Goal: Transaction & Acquisition: Purchase product/service

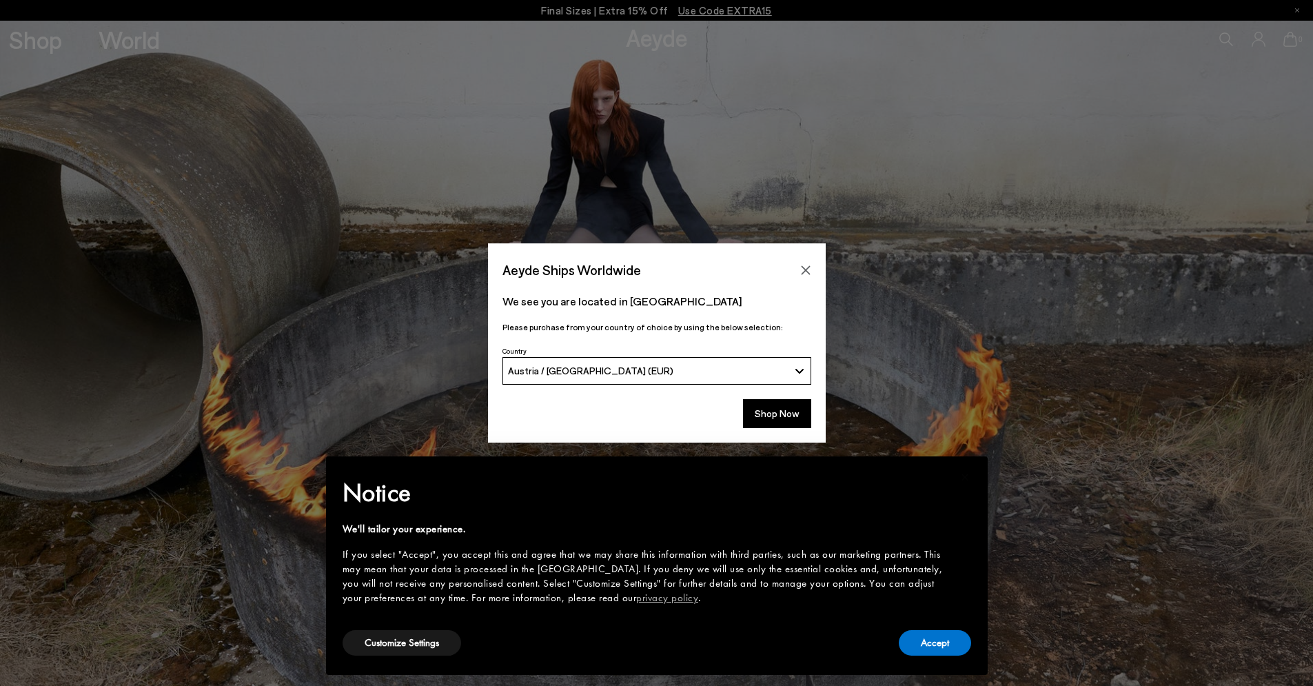
scroll to position [66, 0]
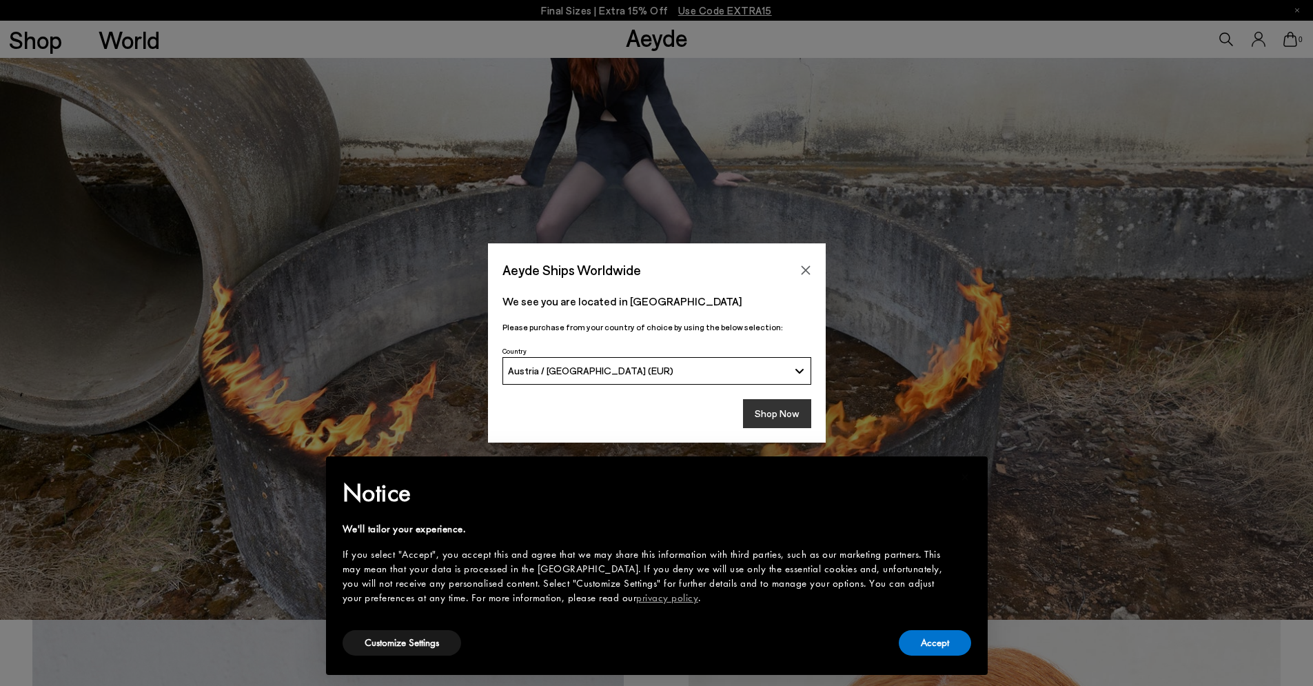
click at [785, 412] on button "Shop Now" at bounding box center [777, 413] width 68 height 29
drag, startPoint x: 944, startPoint y: 656, endPoint x: 937, endPoint y: 644, distance: 13.6
click at [945, 656] on div "Accept" at bounding box center [934, 642] width 72 height 31
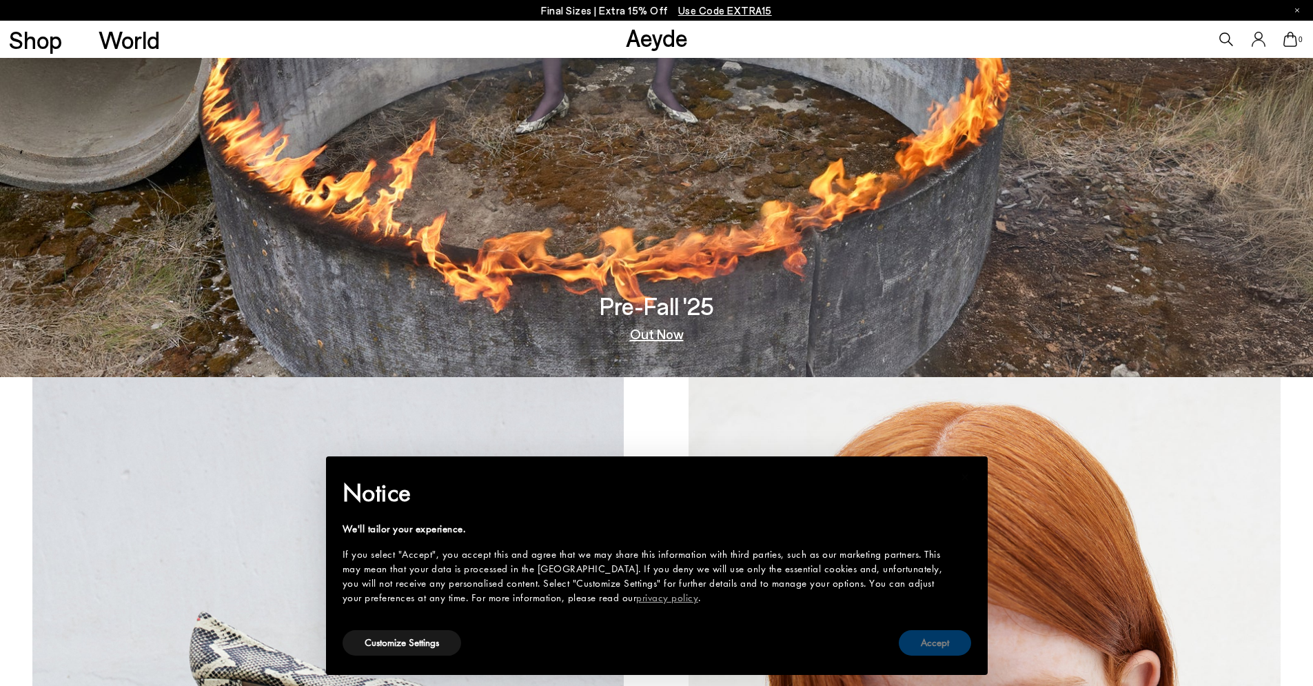
click at [944, 654] on button "Accept" at bounding box center [934, 642] width 72 height 25
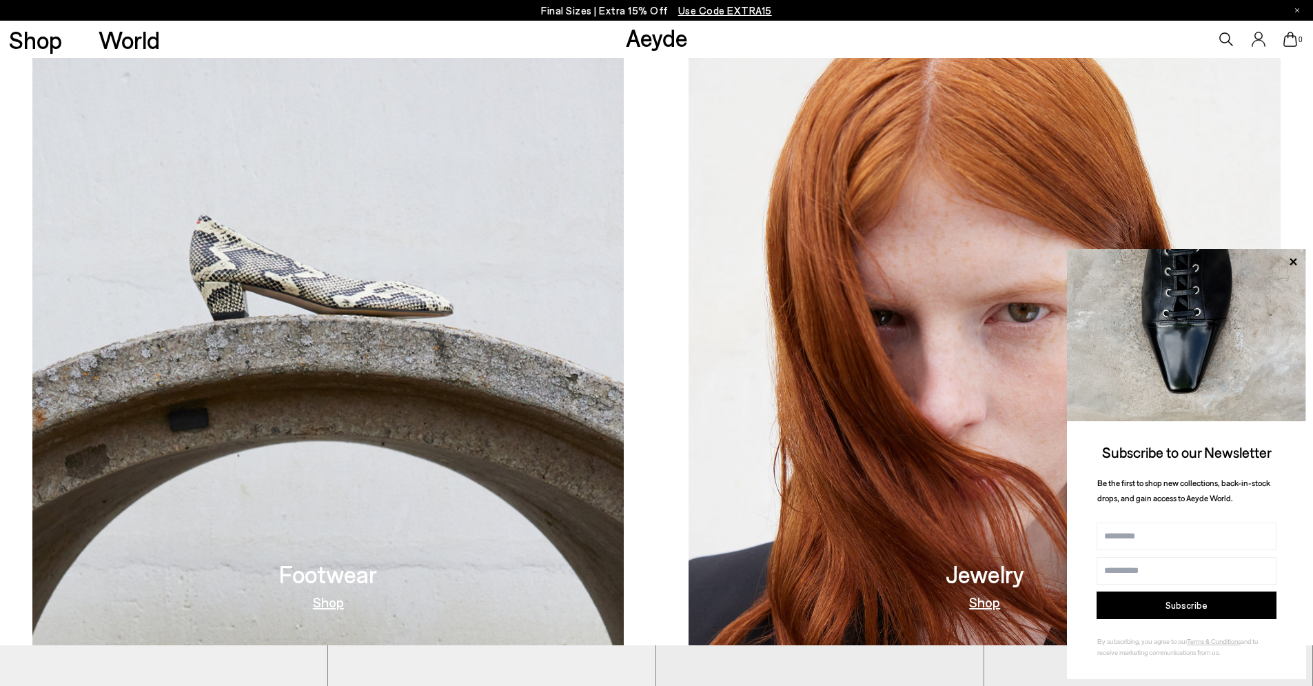
scroll to position [386, 0]
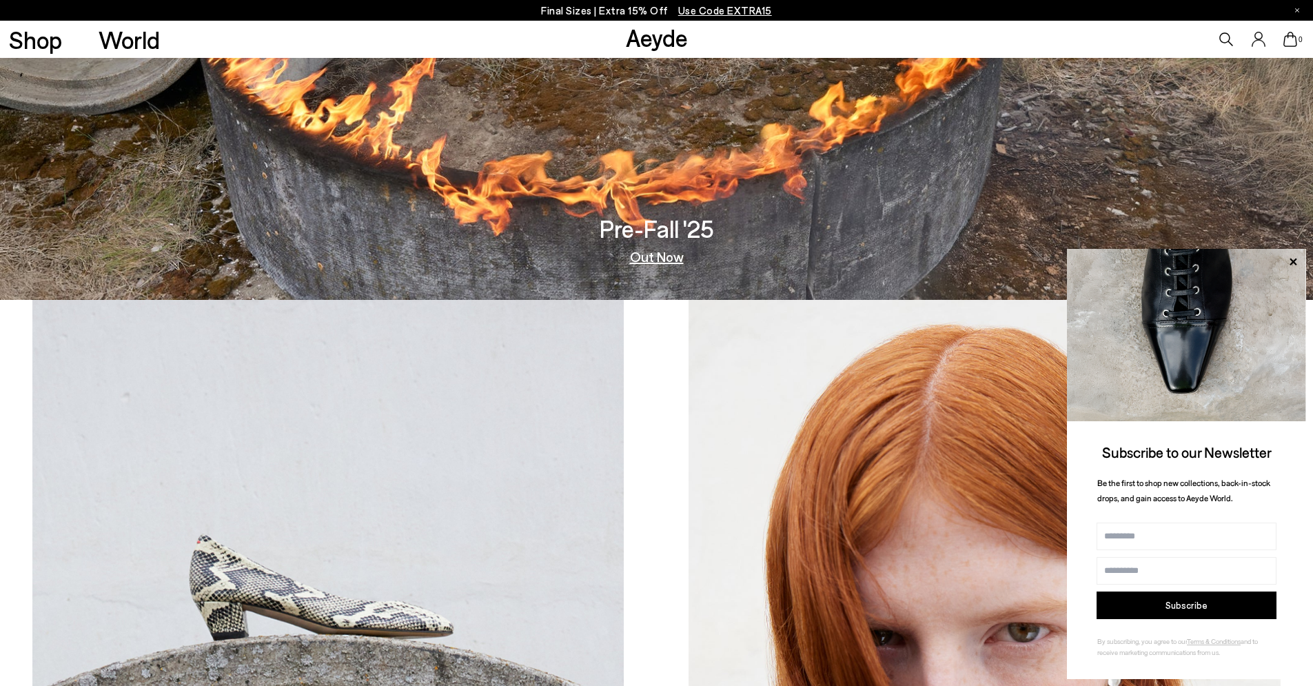
click at [648, 246] on div "Pre-Fall '25 Out Now" at bounding box center [656, 239] width 114 height 47
click at [656, 258] on link "Out Now" at bounding box center [657, 256] width 54 height 14
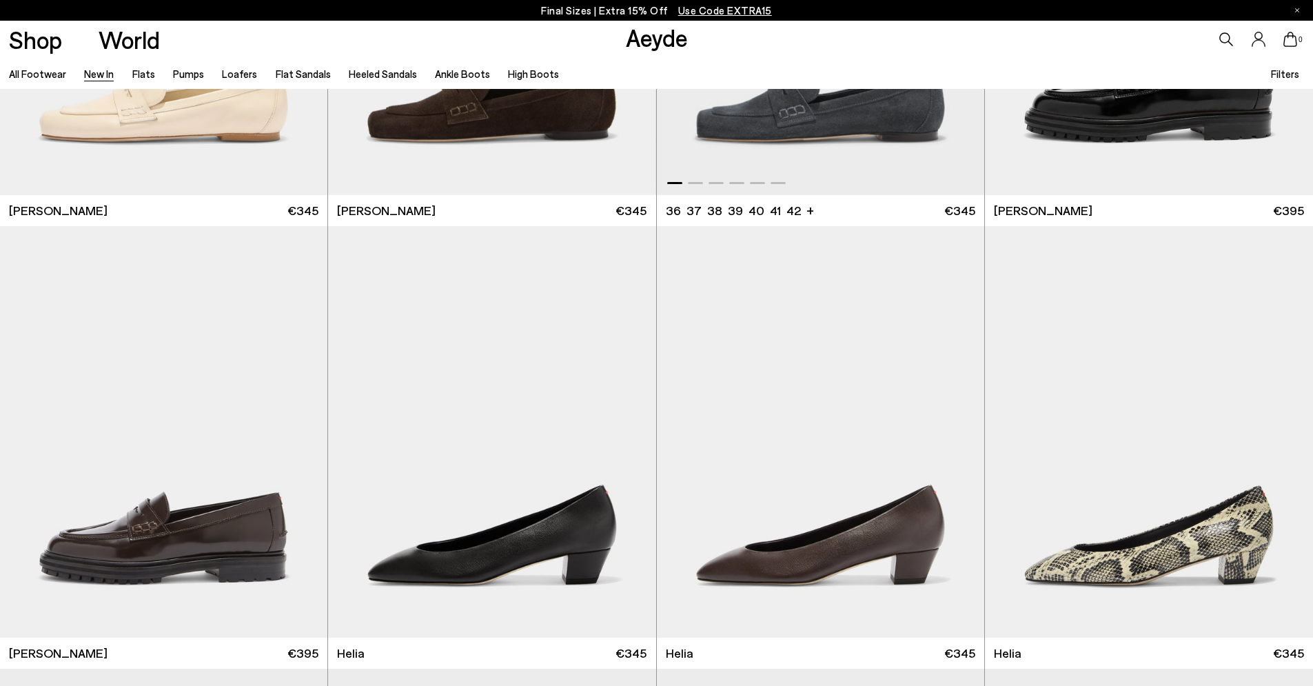
scroll to position [1069, 0]
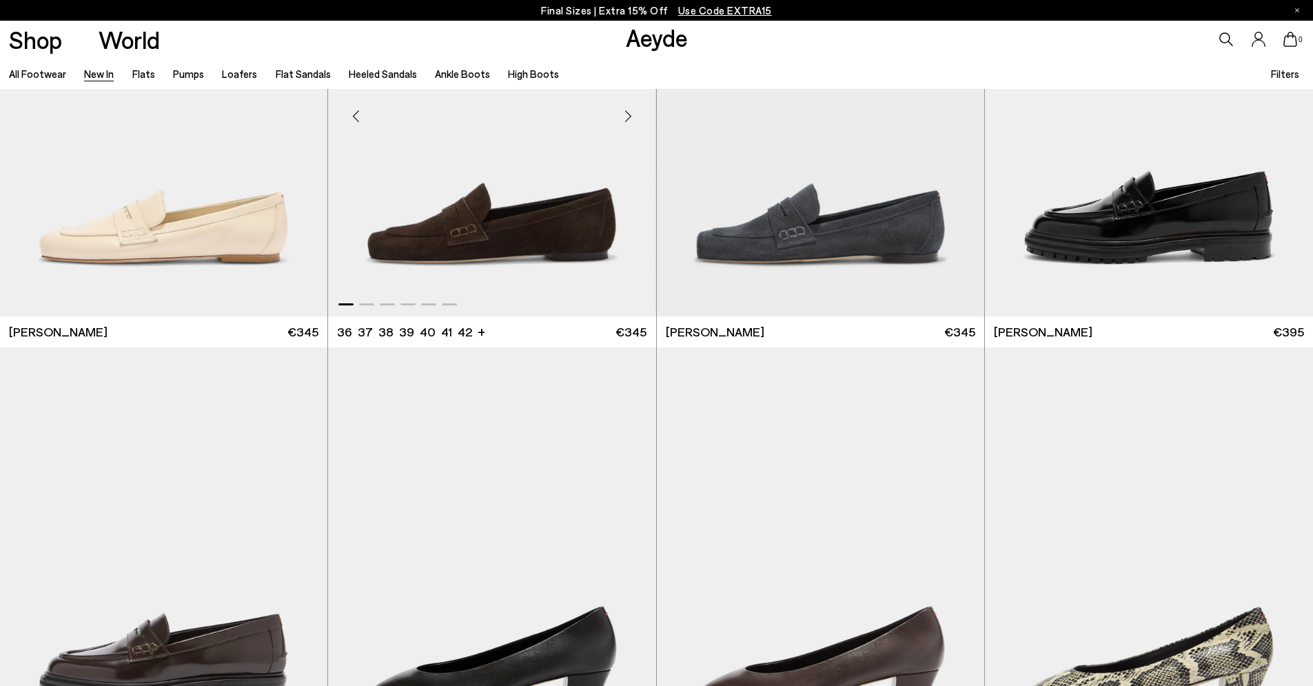
click at [626, 121] on div "Next slide" at bounding box center [628, 115] width 41 height 41
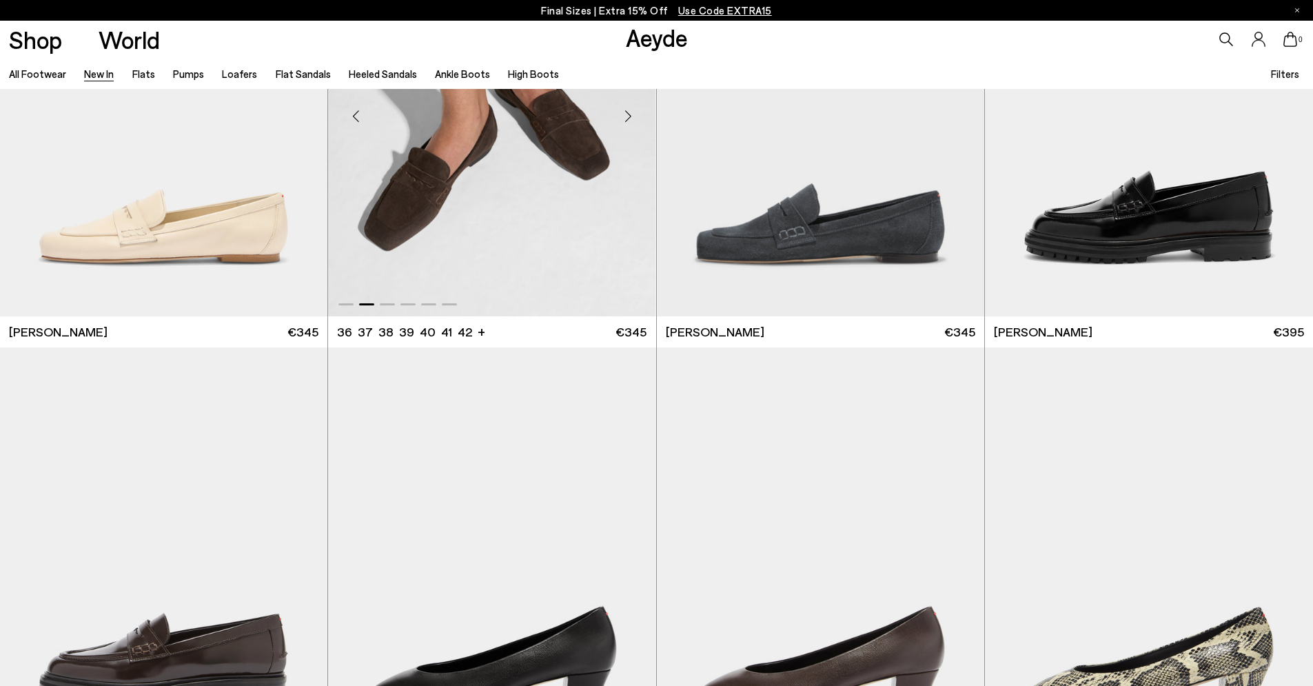
click at [626, 121] on div "Next slide" at bounding box center [628, 115] width 41 height 41
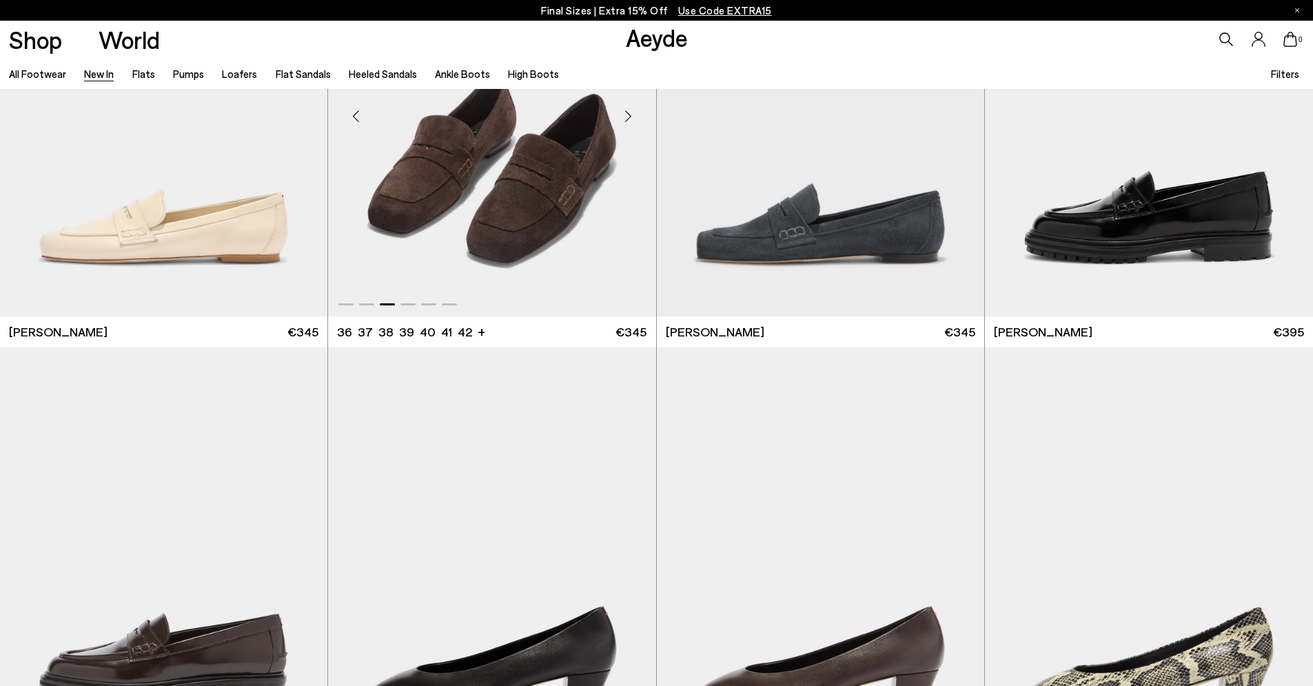
click at [626, 121] on div "Next slide" at bounding box center [628, 115] width 41 height 41
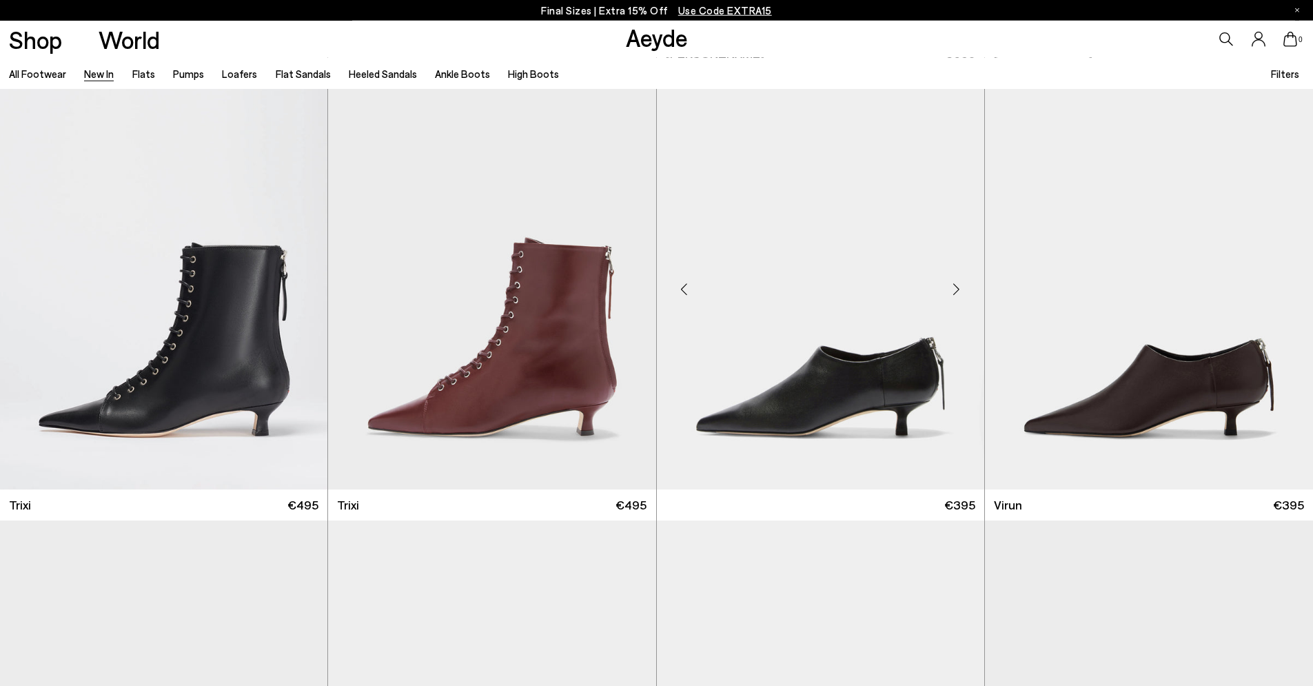
scroll to position [6273, 0]
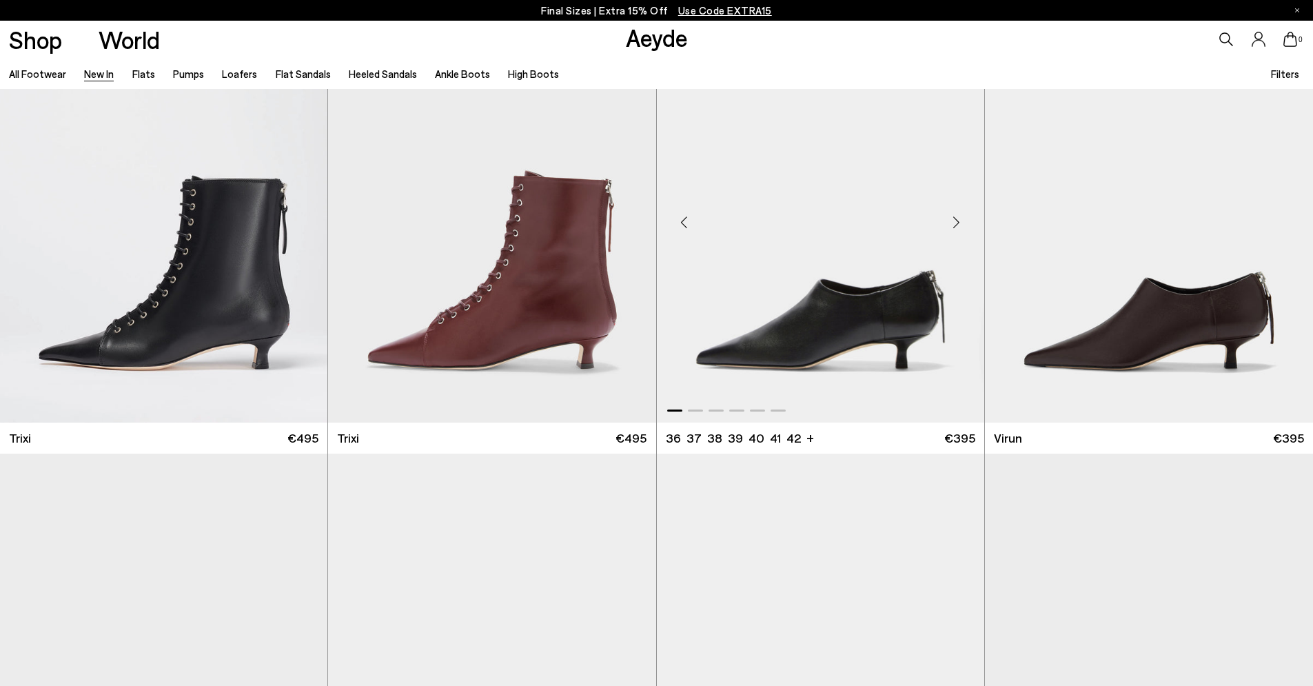
click at [953, 219] on div "Next slide" at bounding box center [956, 221] width 41 height 41
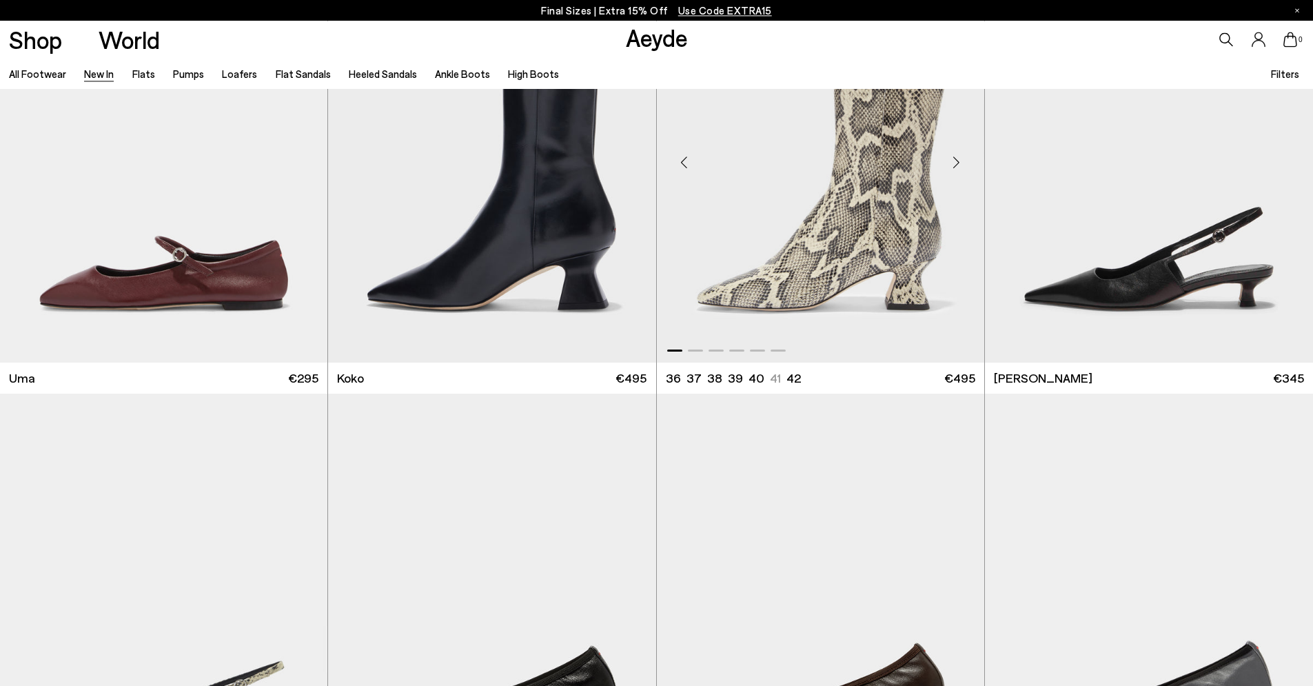
scroll to position [8511, 0]
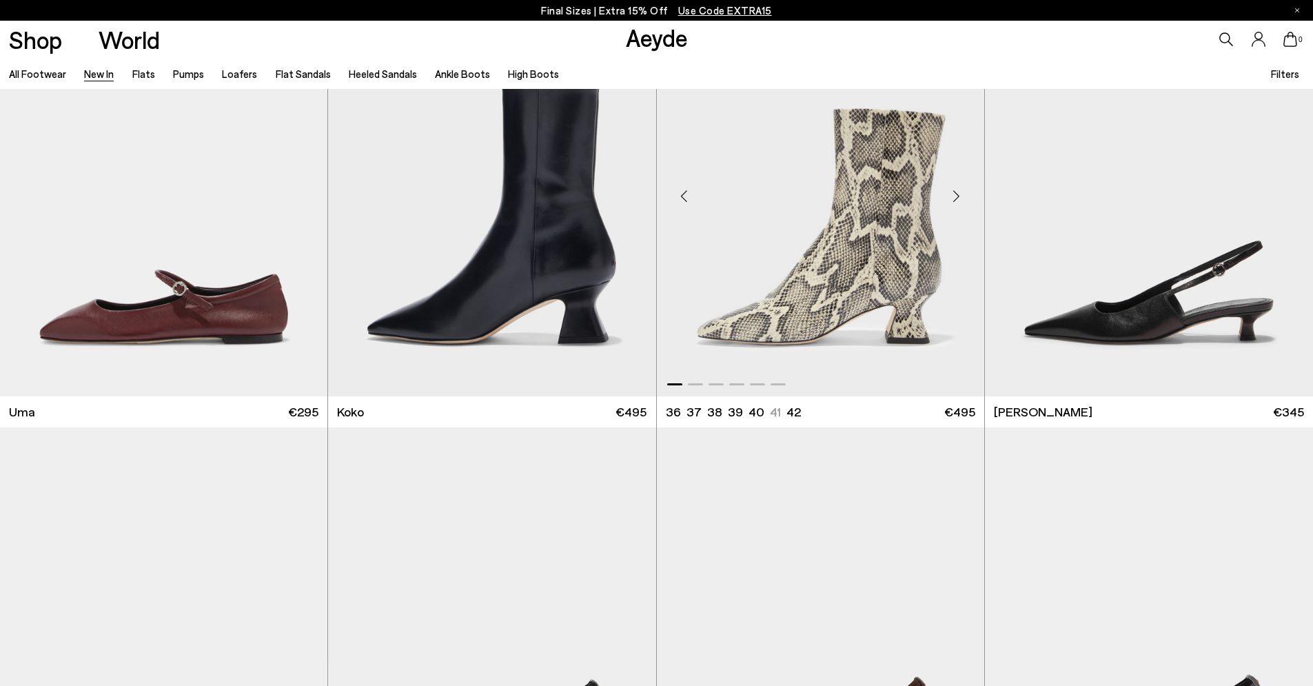
click at [960, 193] on div "Next slide" at bounding box center [956, 196] width 41 height 41
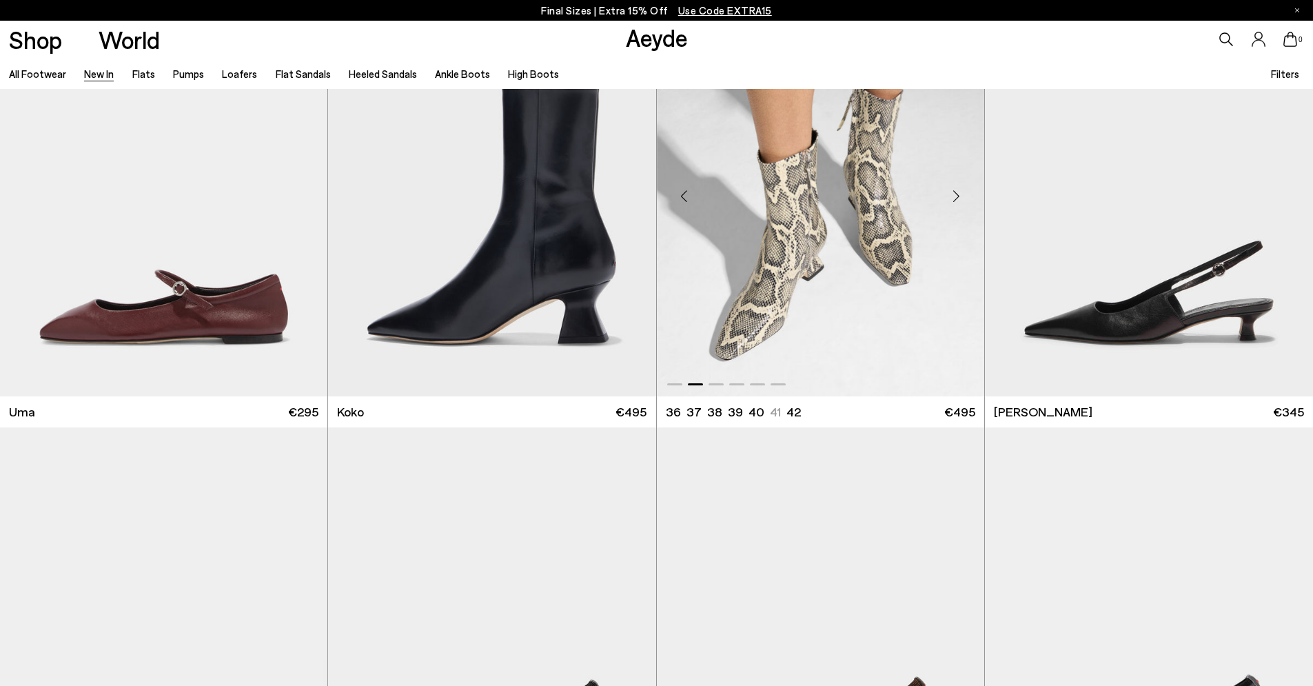
click at [960, 193] on div "Next slide" at bounding box center [956, 196] width 41 height 41
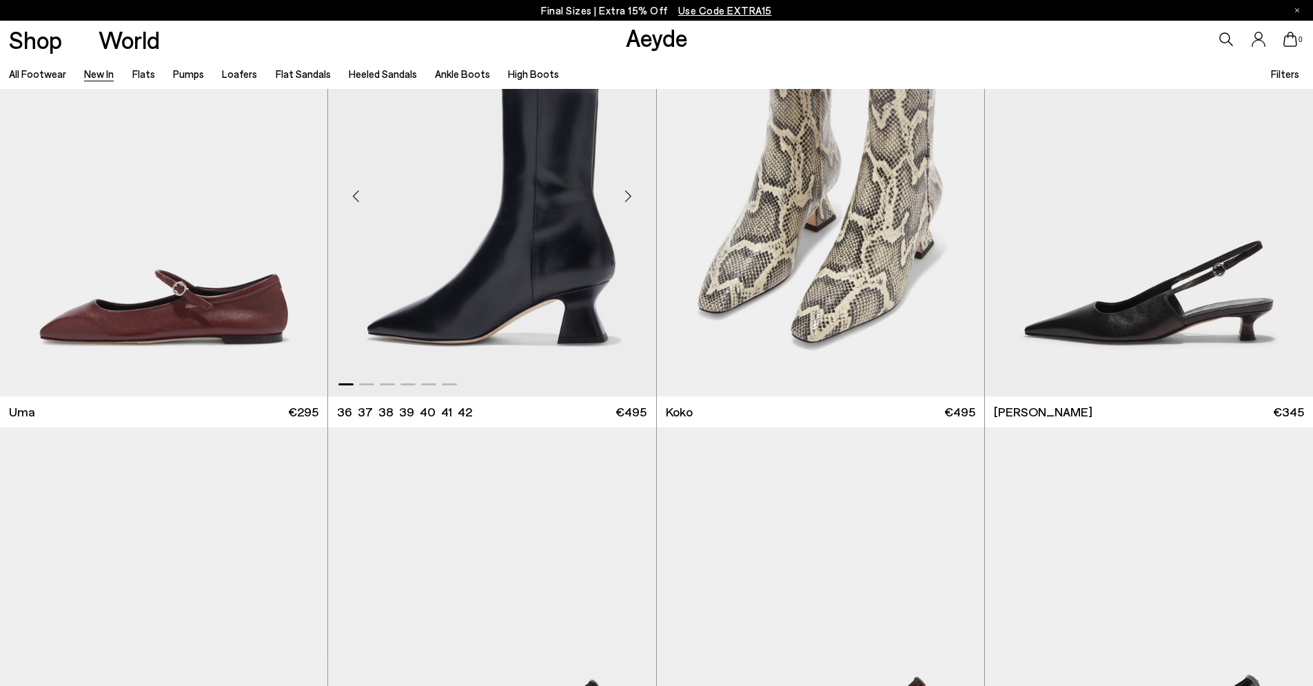
click at [636, 193] on div "Next slide" at bounding box center [628, 196] width 41 height 41
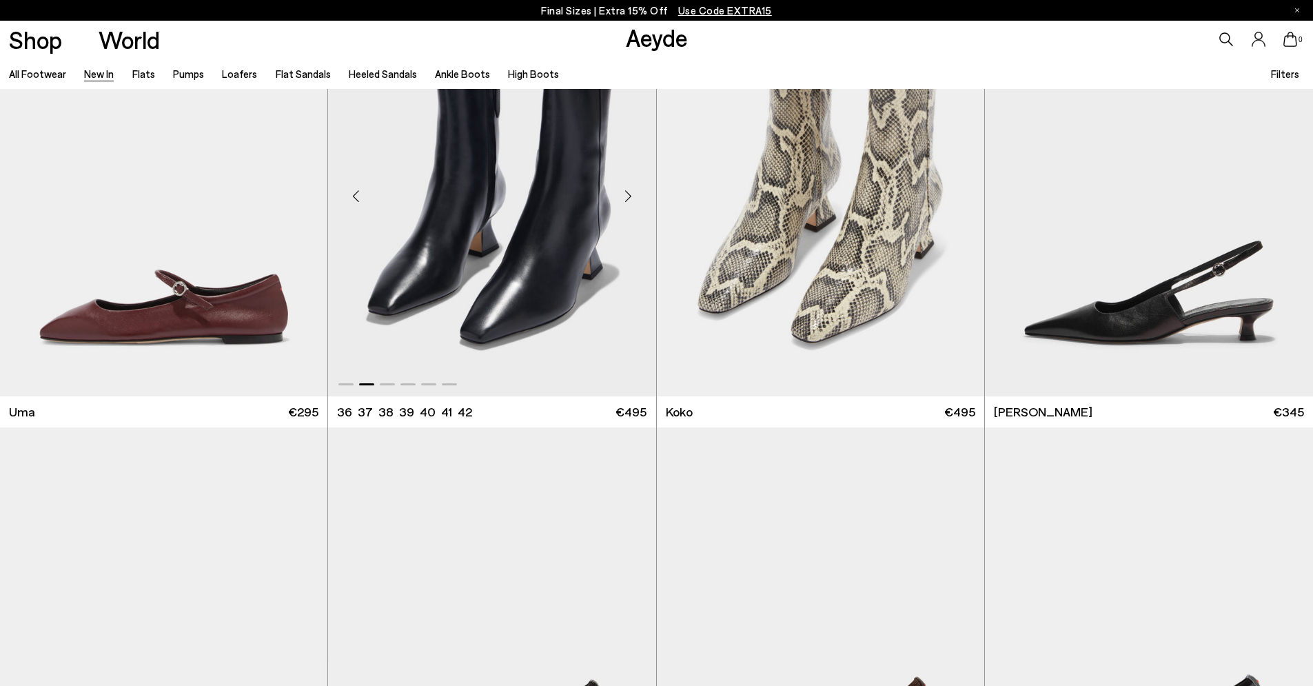
click at [636, 193] on div "Next slide" at bounding box center [628, 196] width 41 height 41
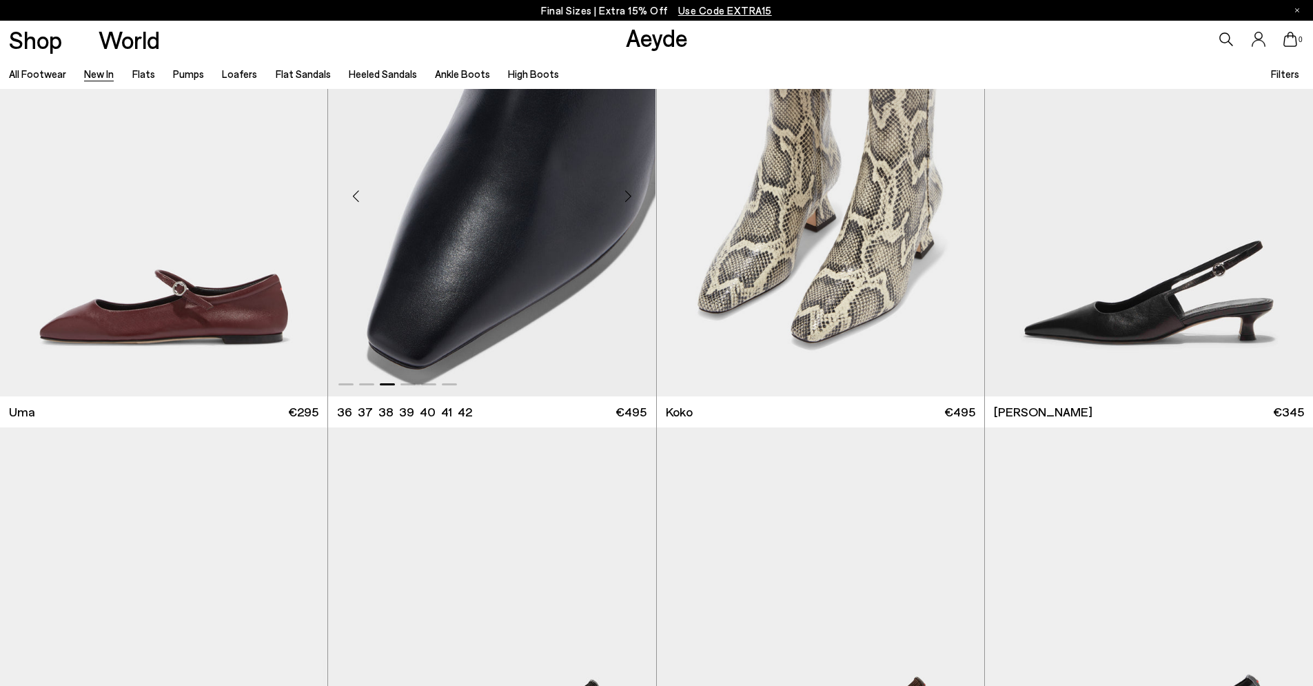
scroll to position [8356, 0]
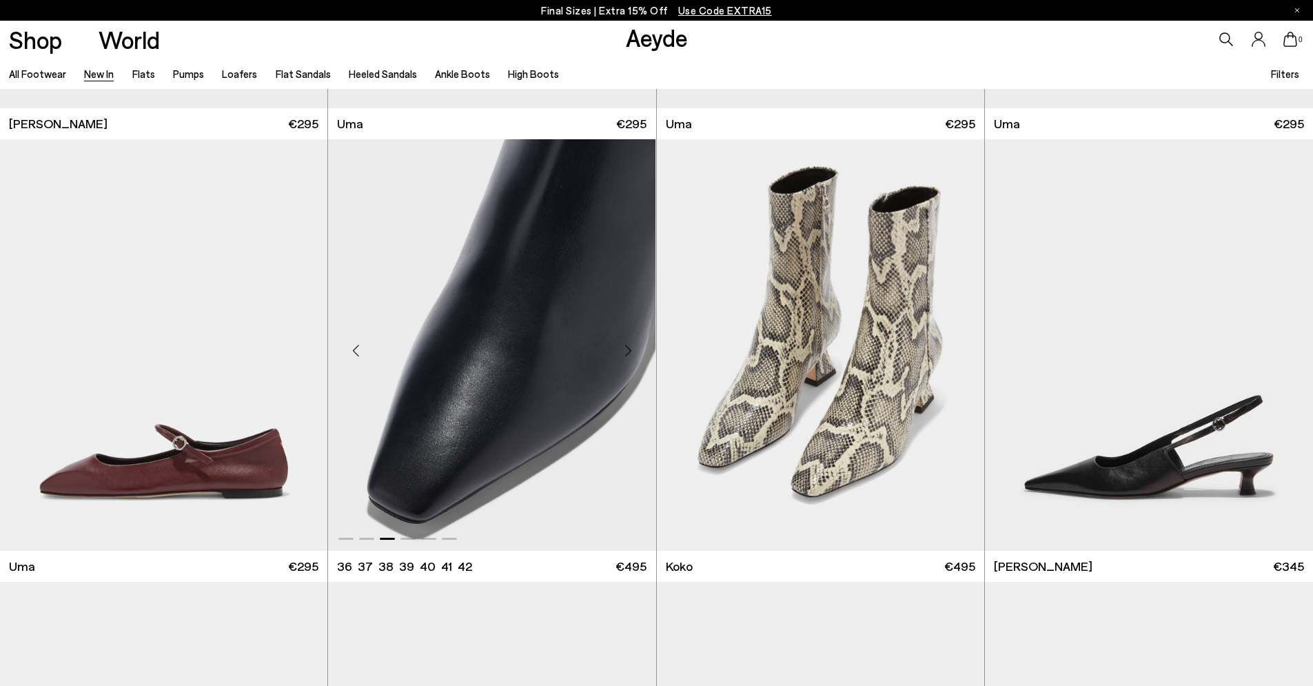
click at [348, 360] on div "Previous slide" at bounding box center [355, 350] width 41 height 41
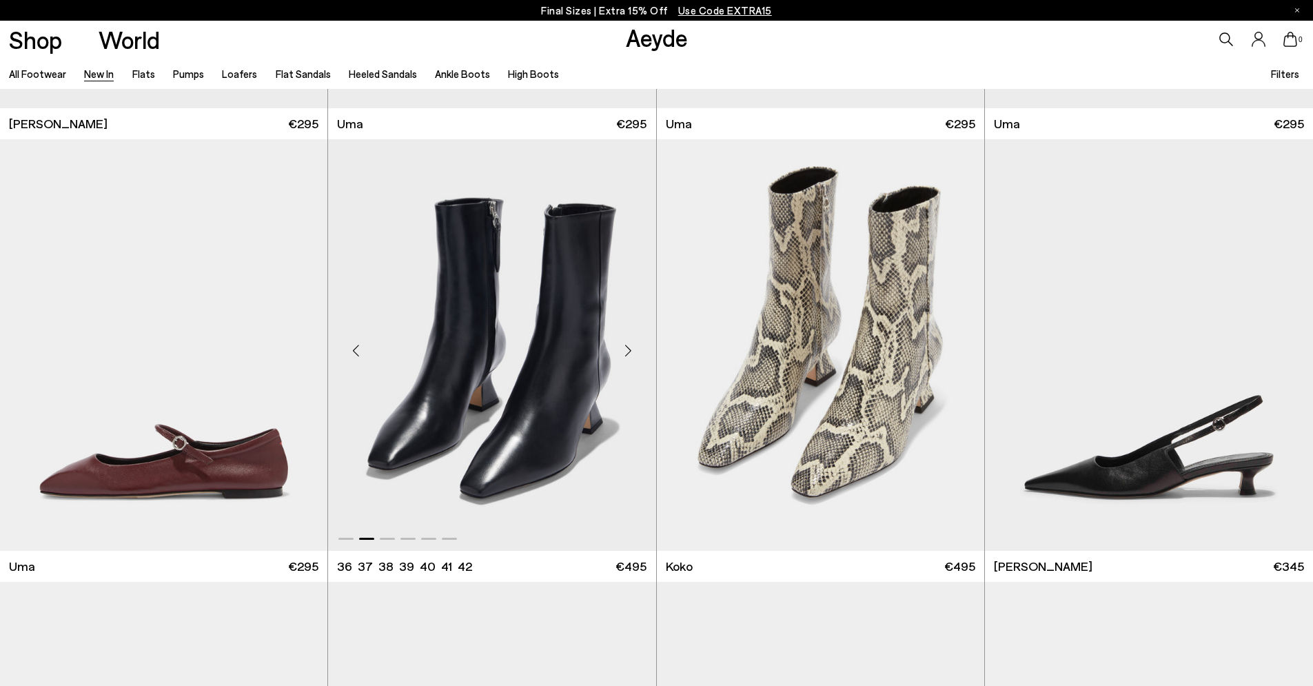
click at [348, 360] on div "Previous slide" at bounding box center [355, 350] width 41 height 41
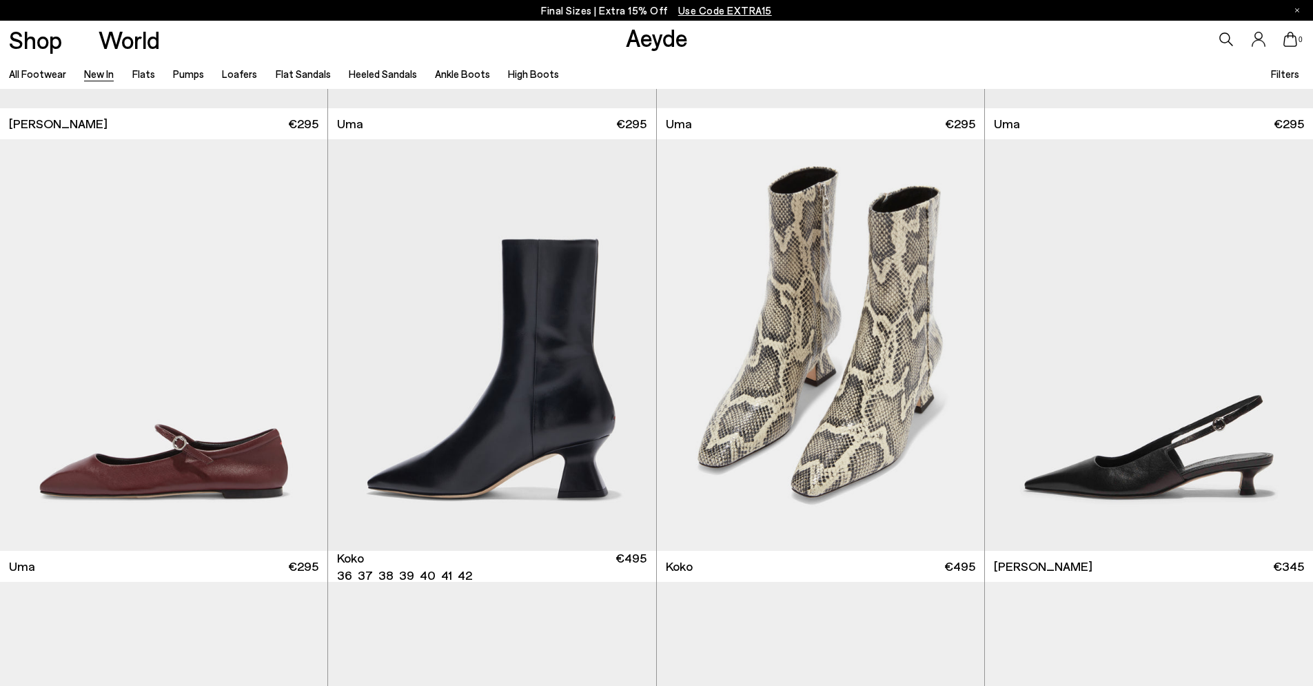
scroll to position [8764, 0]
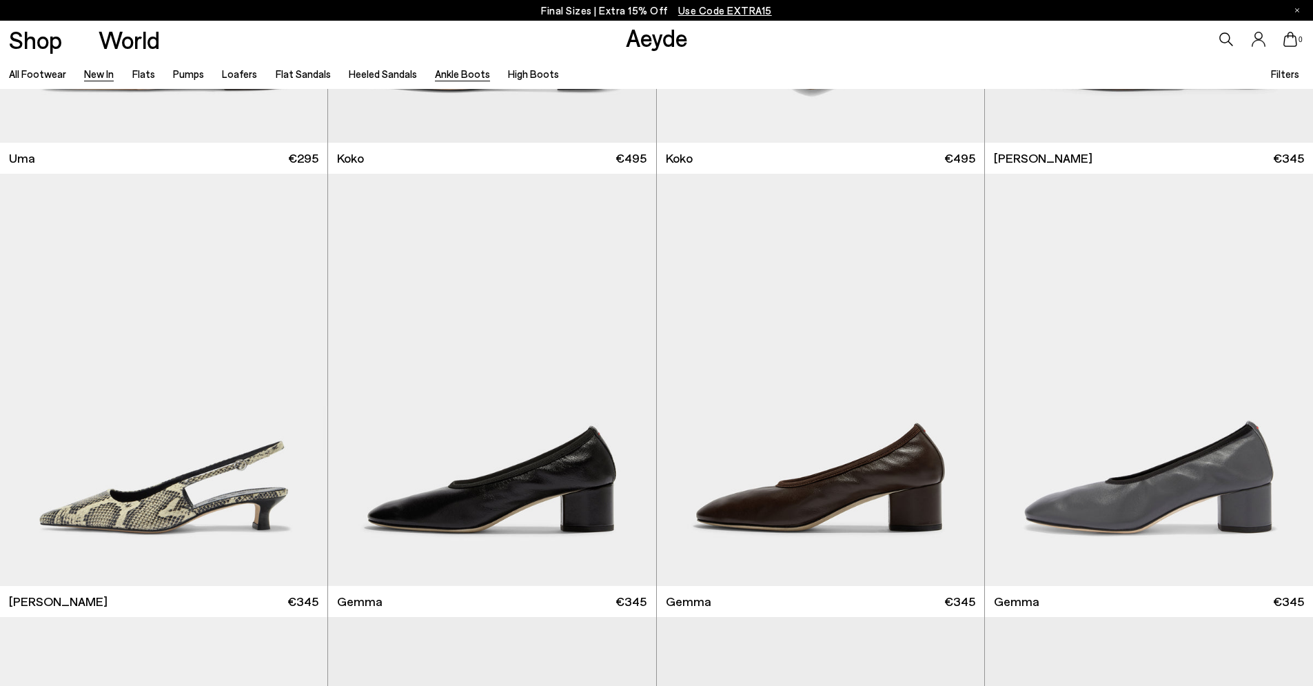
click at [455, 78] on link "Ankle Boots" at bounding box center [462, 74] width 55 height 12
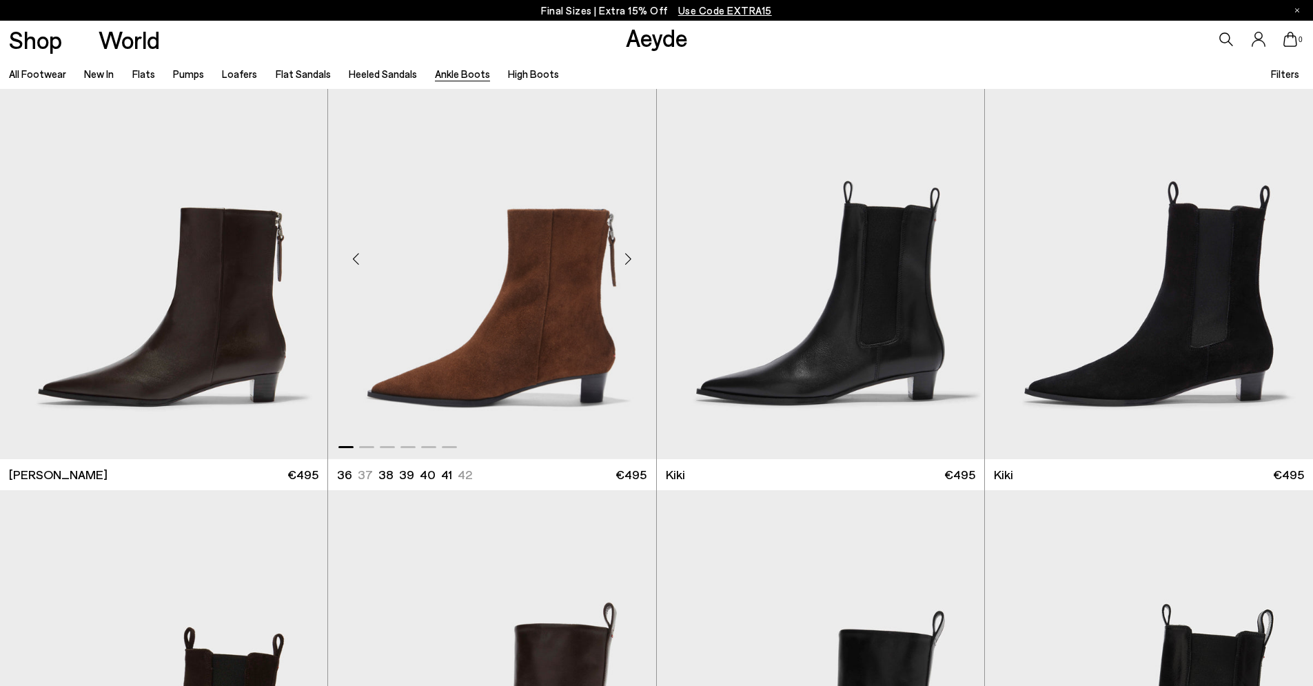
scroll to position [2205, 0]
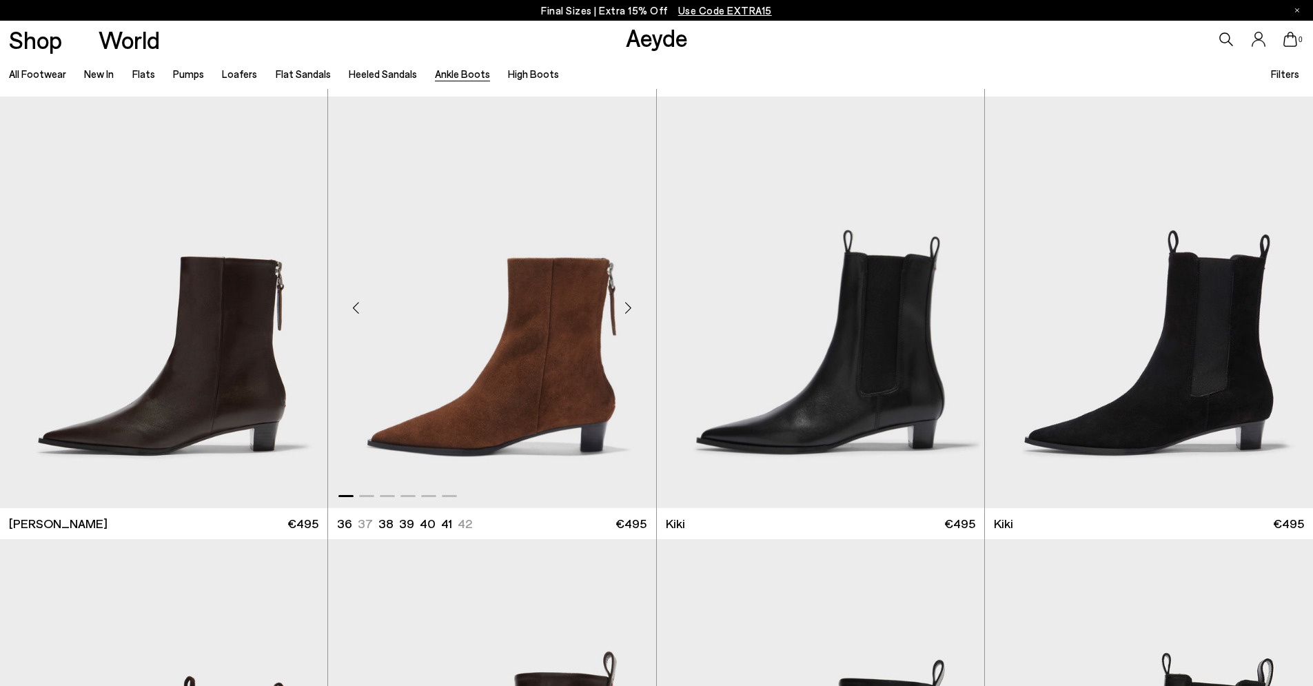
click at [626, 313] on div "Next slide" at bounding box center [628, 307] width 41 height 41
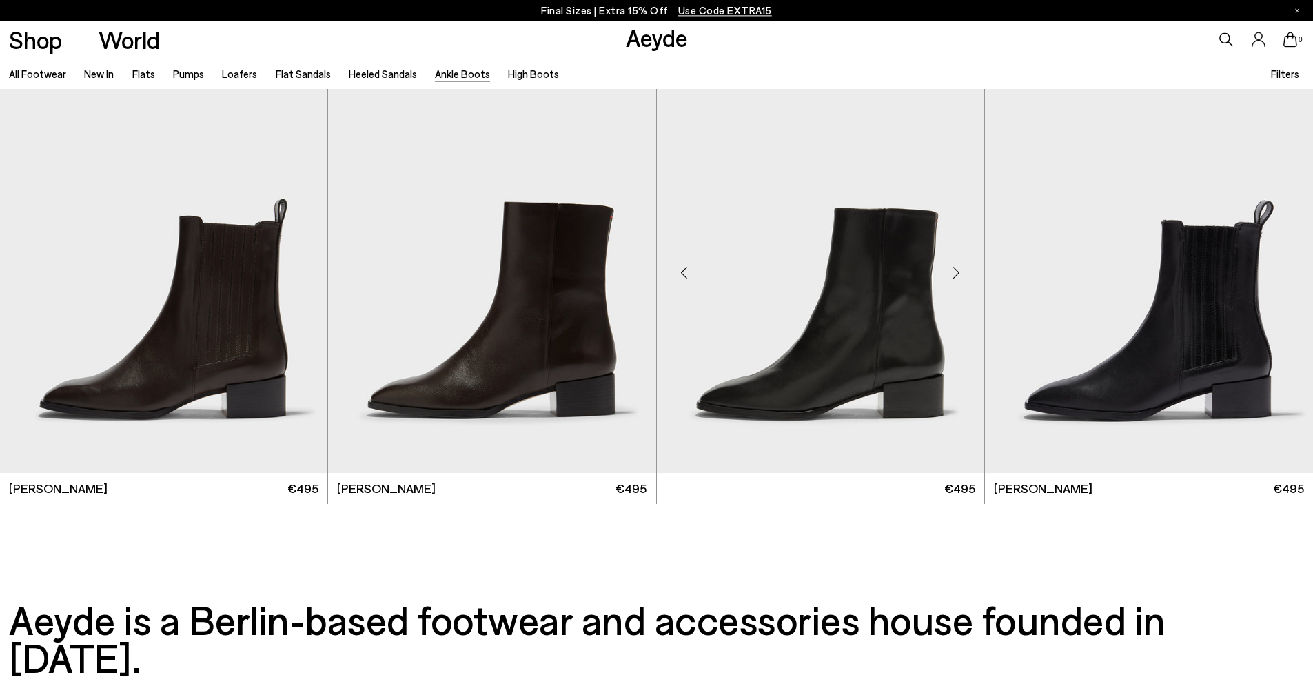
scroll to position [3649, 0]
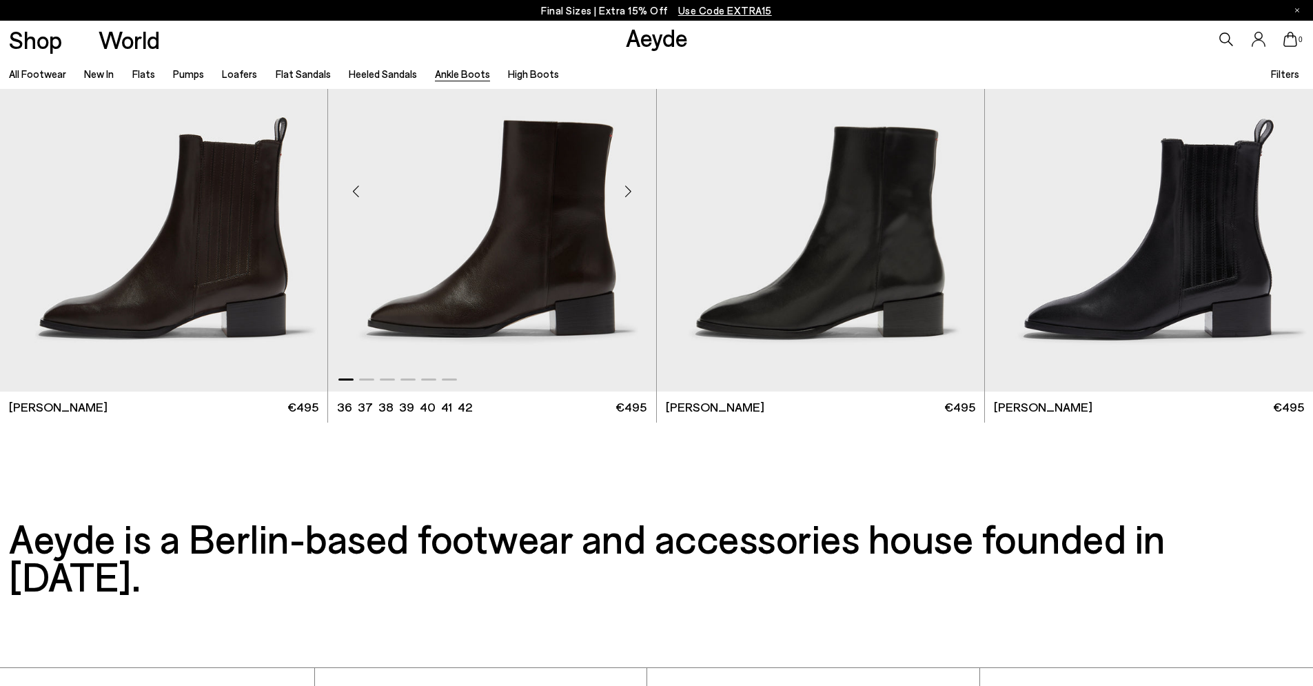
click at [630, 195] on div "Next slide" at bounding box center [628, 190] width 41 height 41
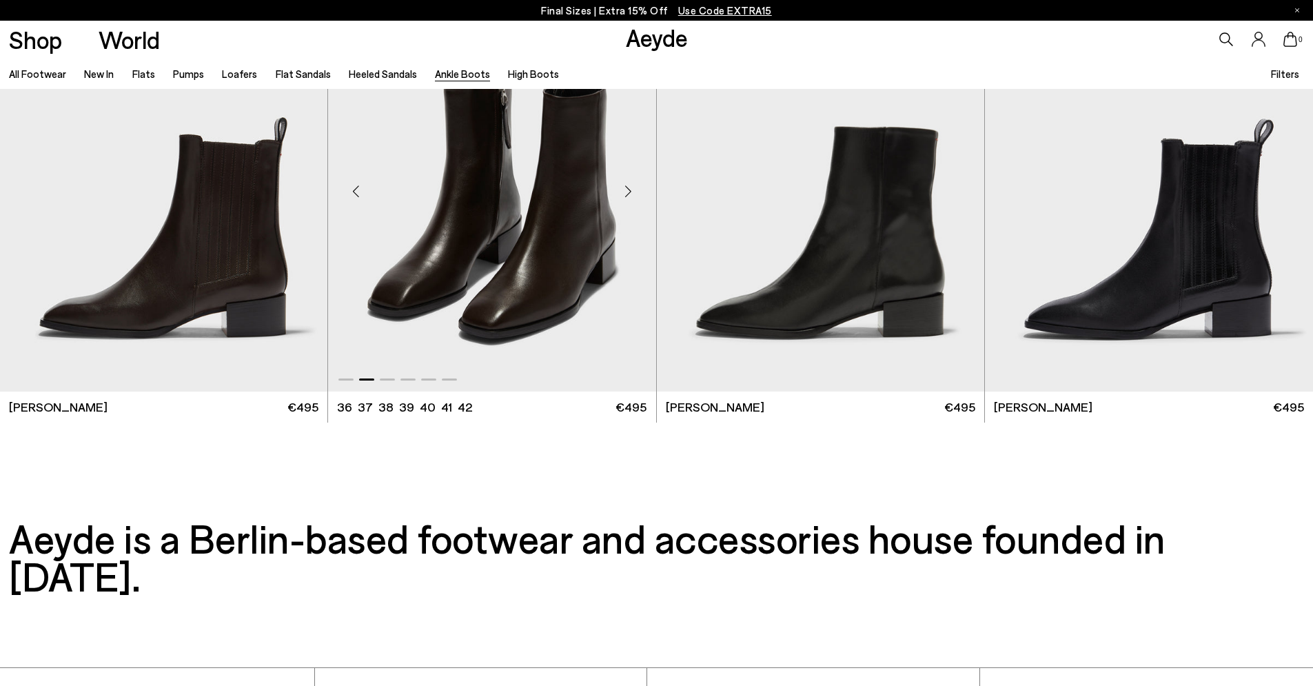
click at [630, 195] on div "Next slide" at bounding box center [628, 190] width 41 height 41
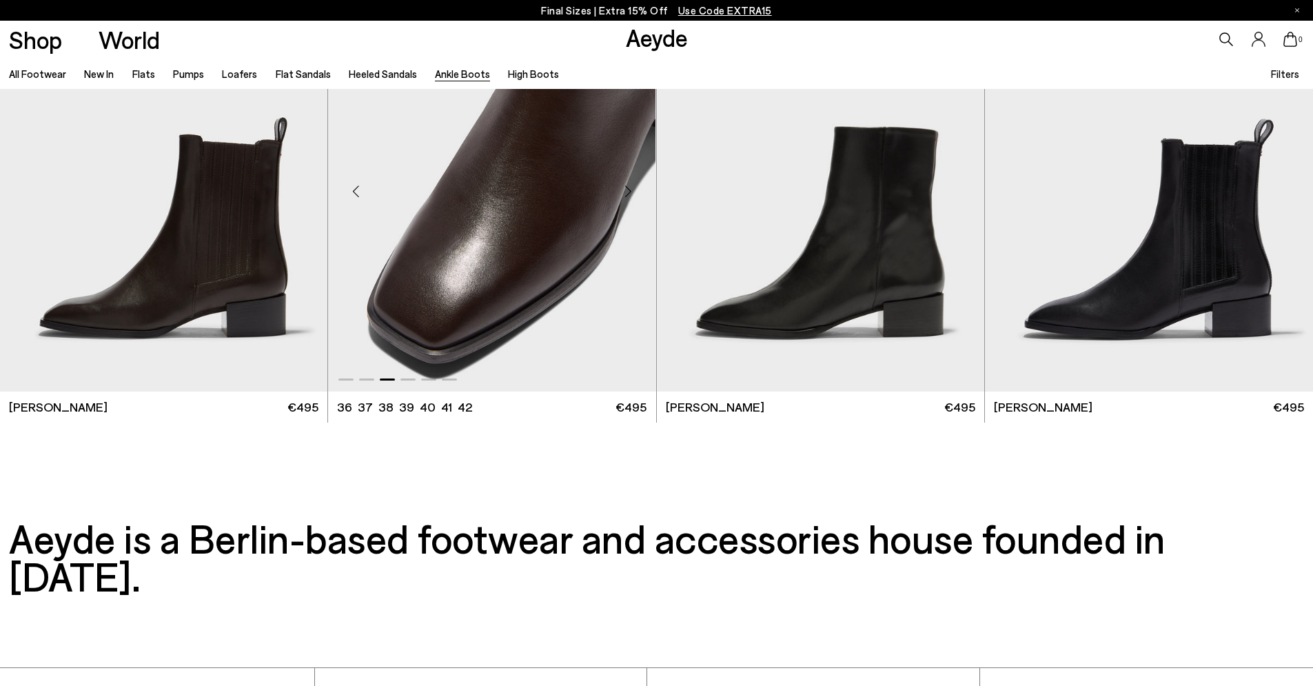
click at [630, 195] on div "Next slide" at bounding box center [628, 190] width 41 height 41
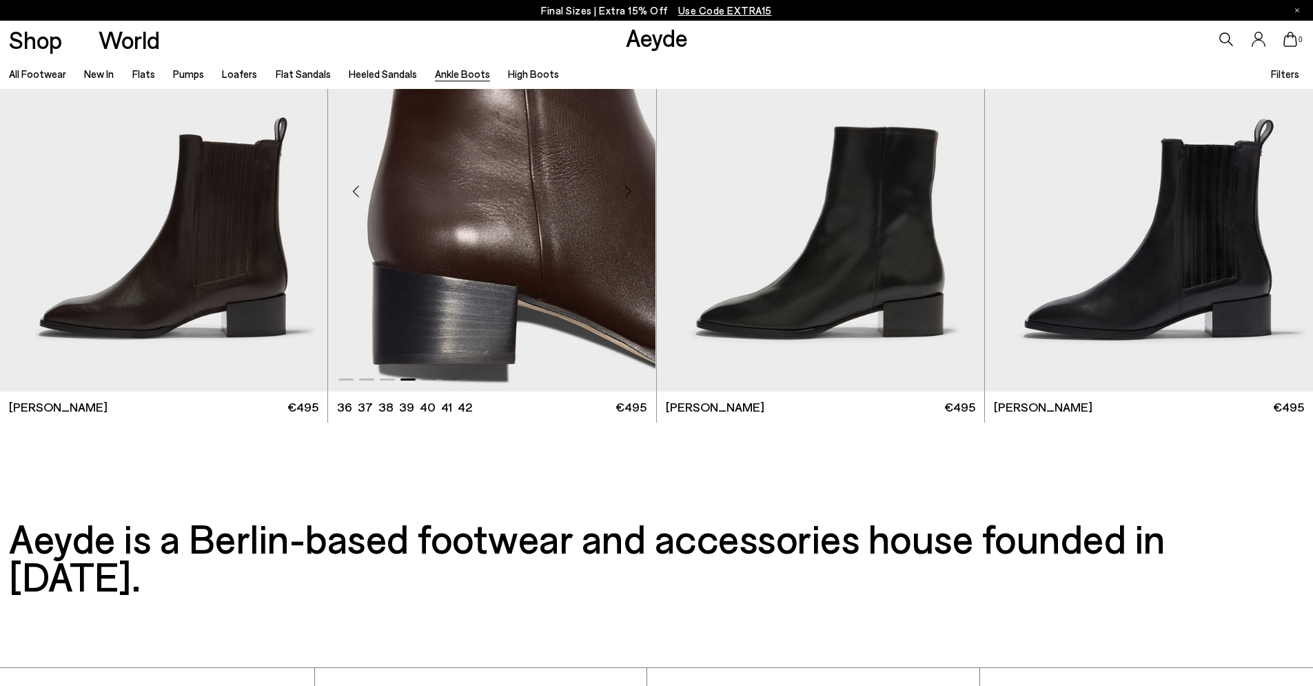
click at [630, 194] on div "Next slide" at bounding box center [628, 190] width 41 height 41
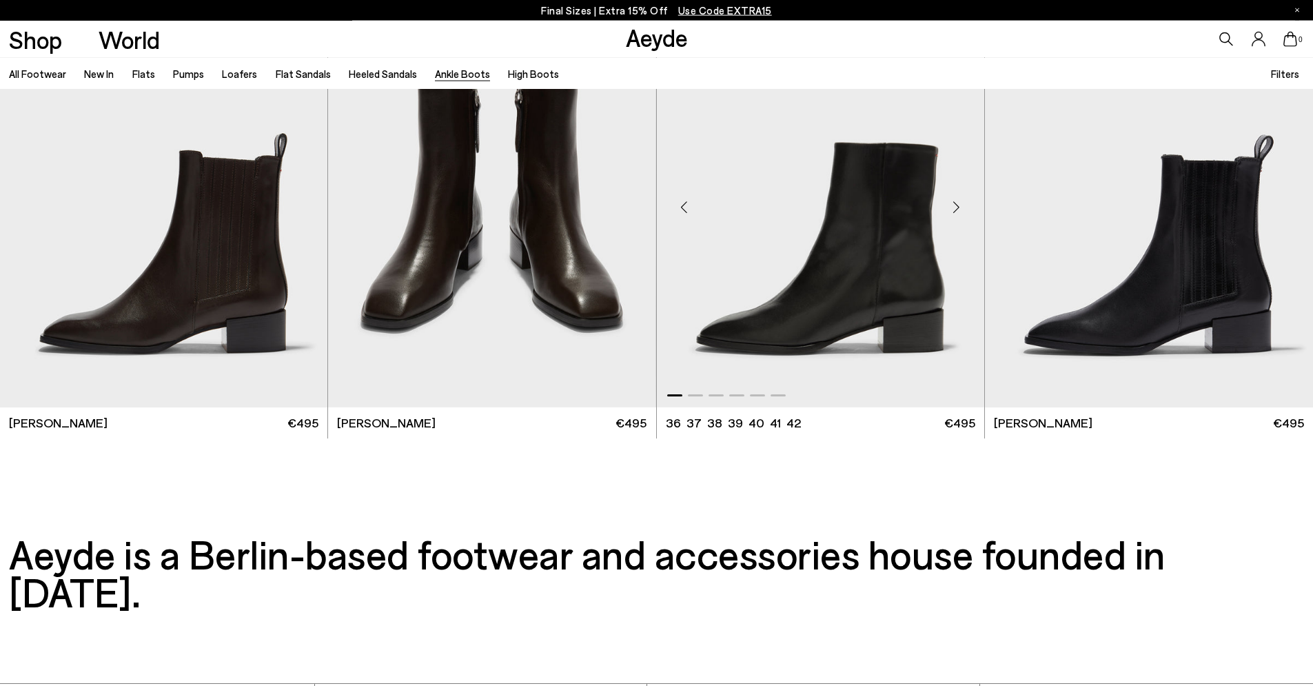
scroll to position [3627, 0]
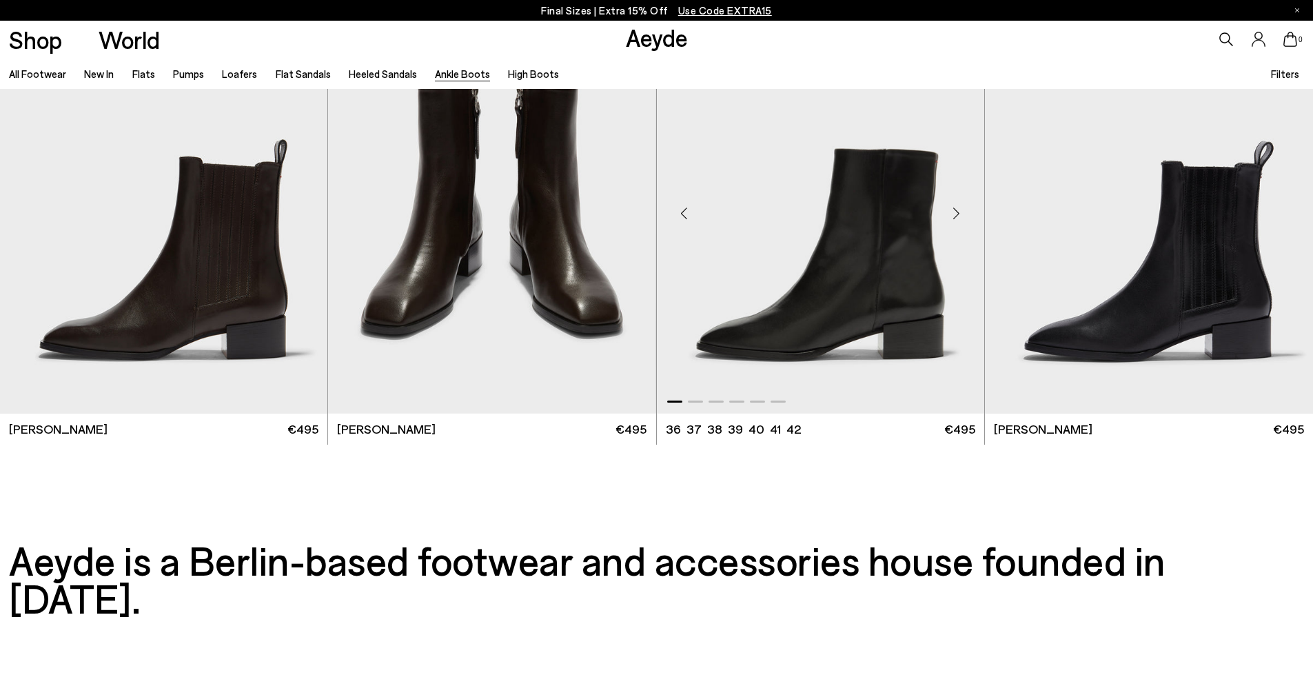
click at [957, 215] on div "Next slide" at bounding box center [956, 212] width 41 height 41
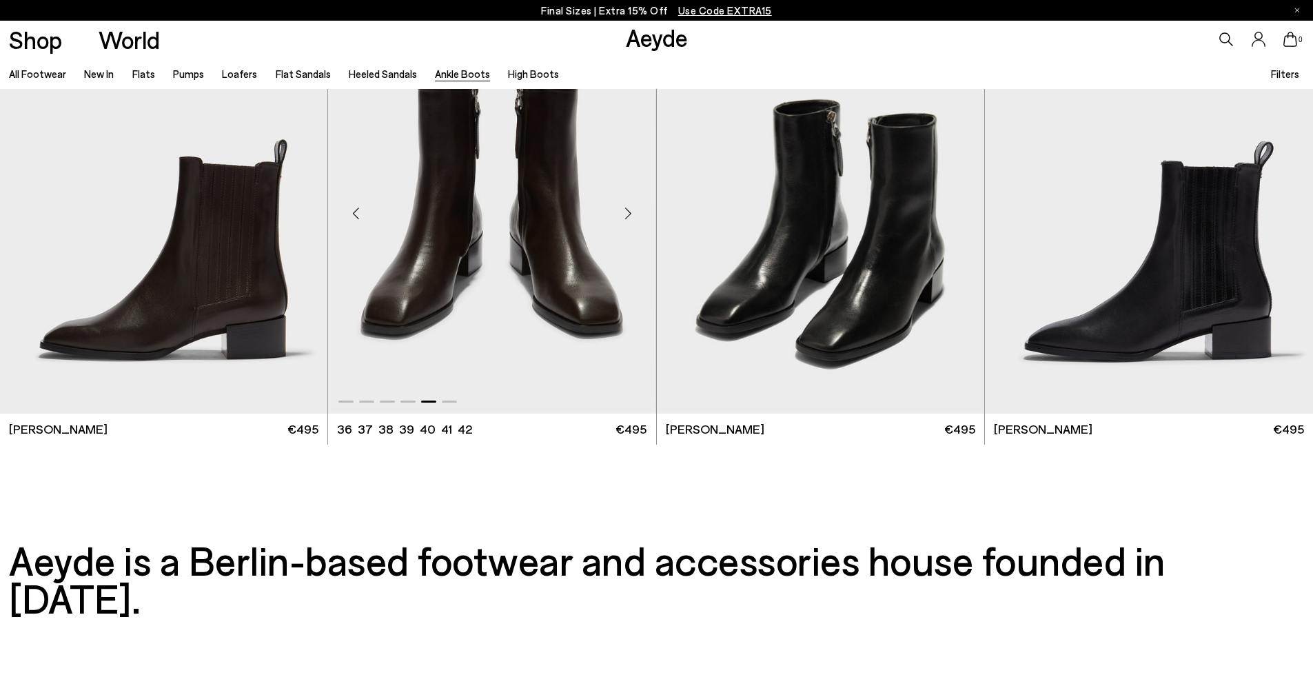
click at [628, 209] on div "Next slide" at bounding box center [628, 212] width 41 height 41
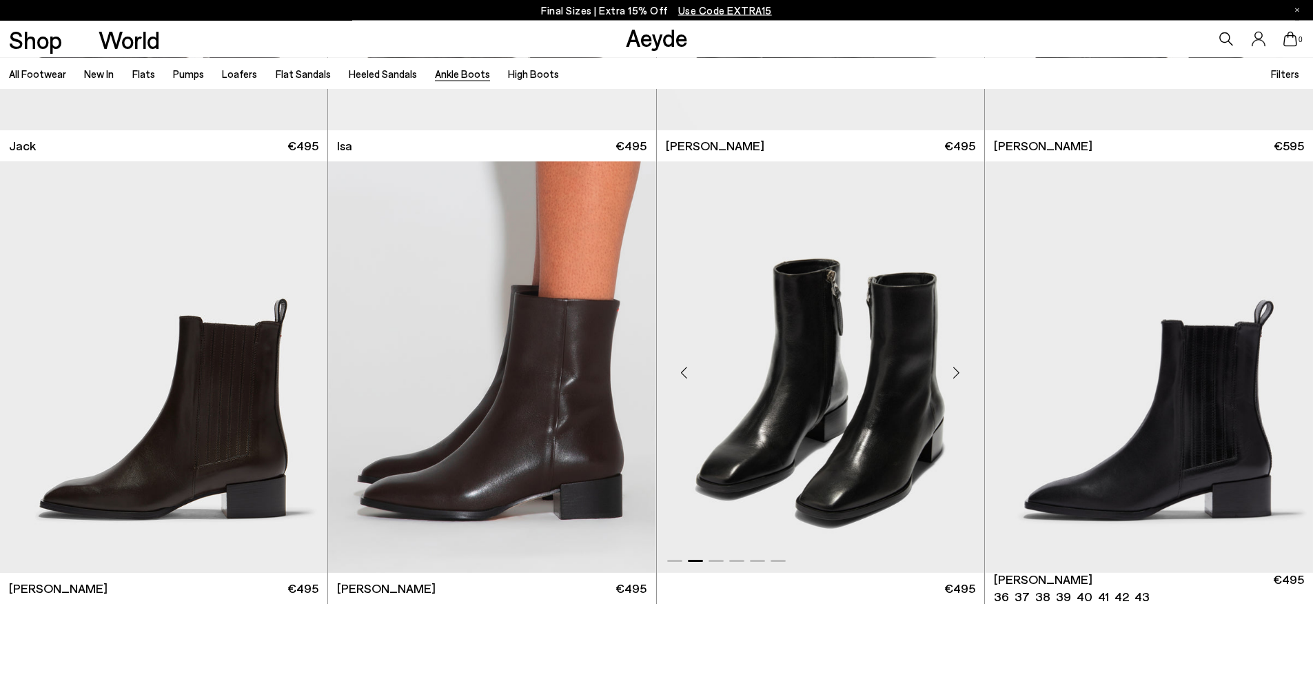
scroll to position [3407, 0]
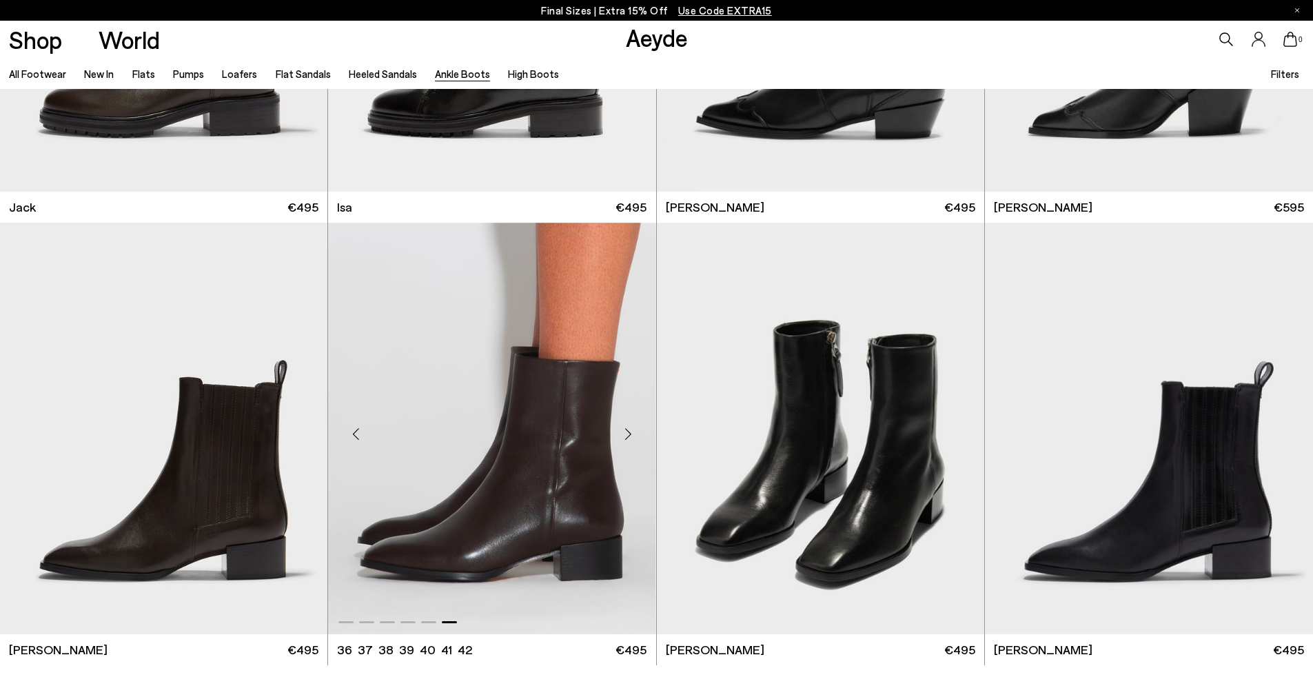
click at [637, 430] on div "Next slide" at bounding box center [628, 433] width 41 height 41
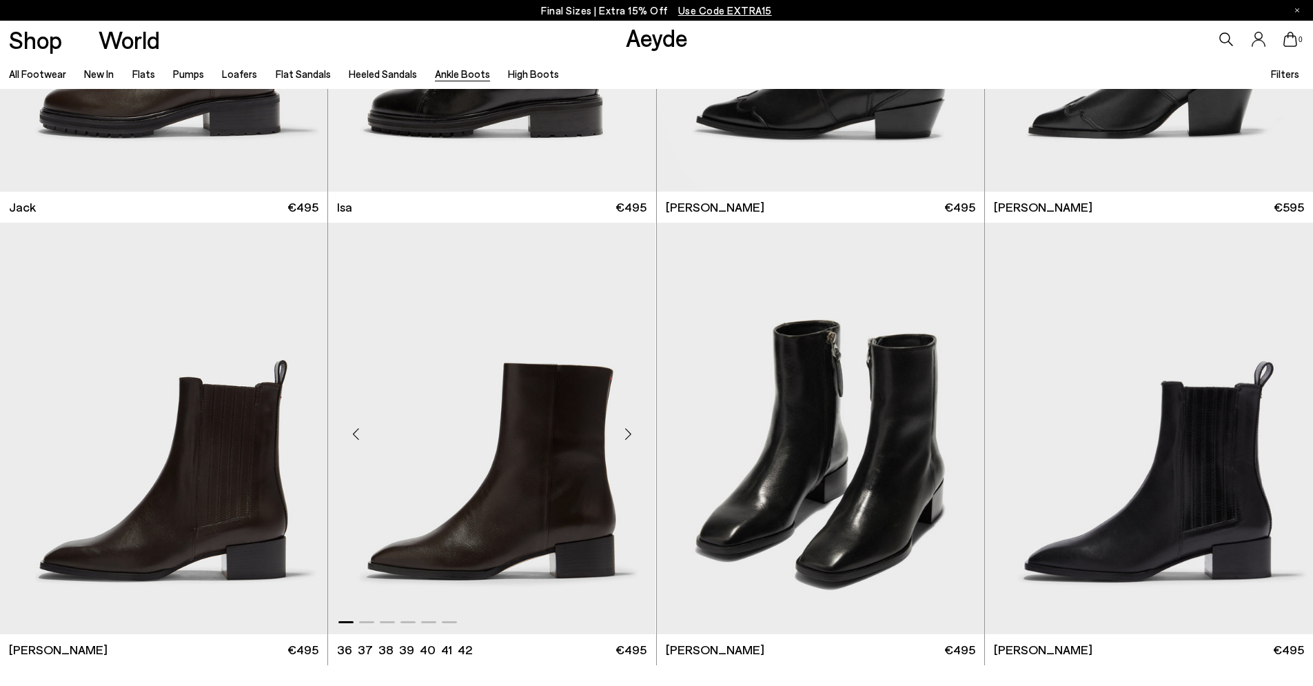
click at [637, 430] on div "Next slide" at bounding box center [628, 433] width 41 height 41
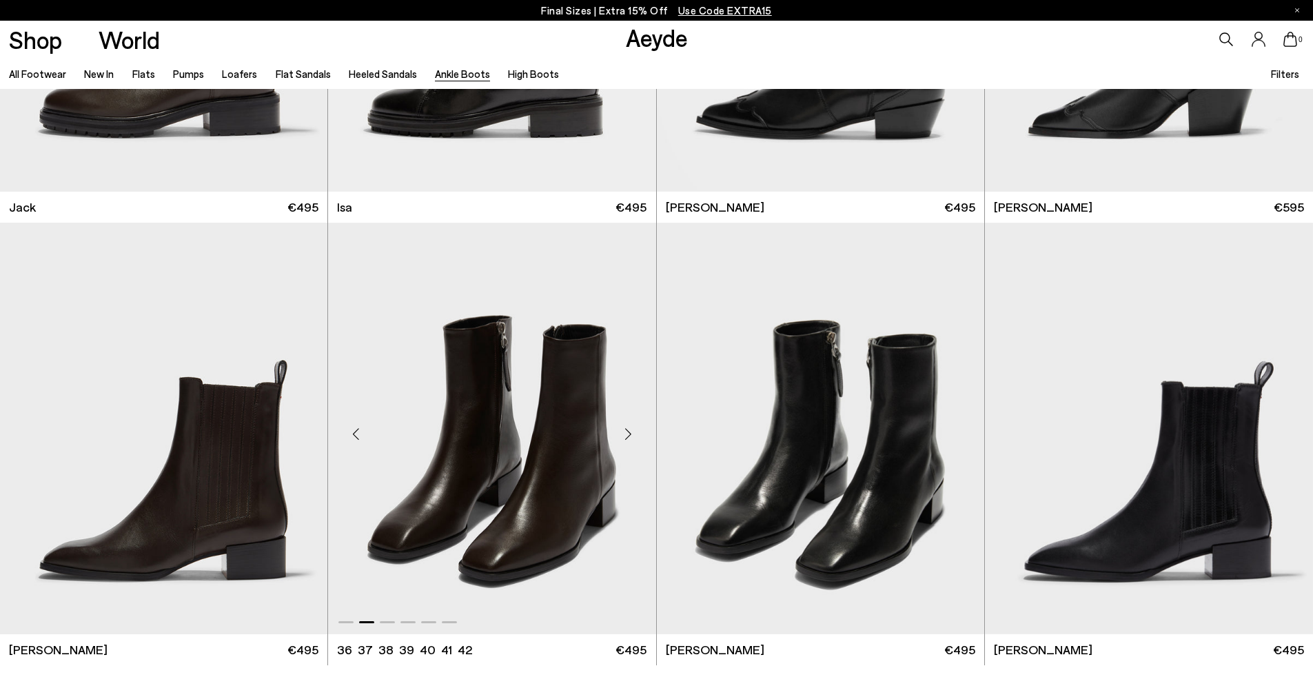
click at [637, 430] on div "Next slide" at bounding box center [628, 433] width 41 height 41
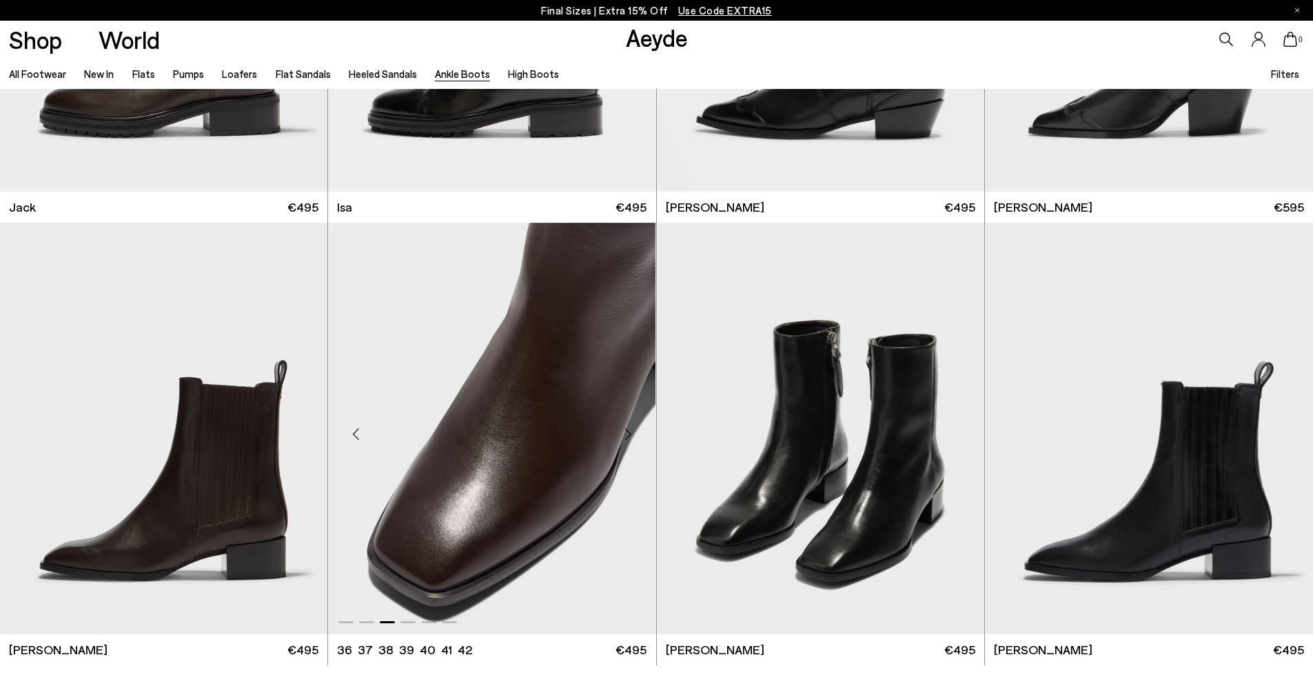
click at [637, 430] on div "Next slide" at bounding box center [628, 433] width 41 height 41
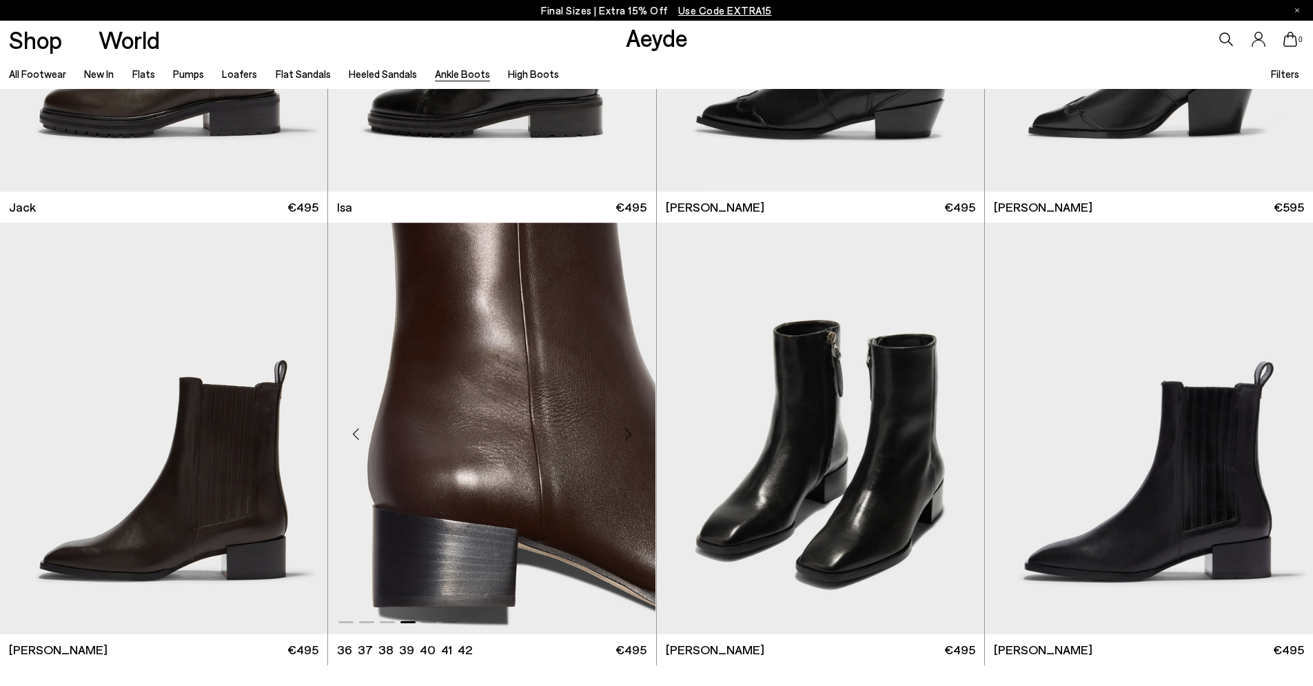
click at [637, 430] on div "Next slide" at bounding box center [628, 433] width 41 height 41
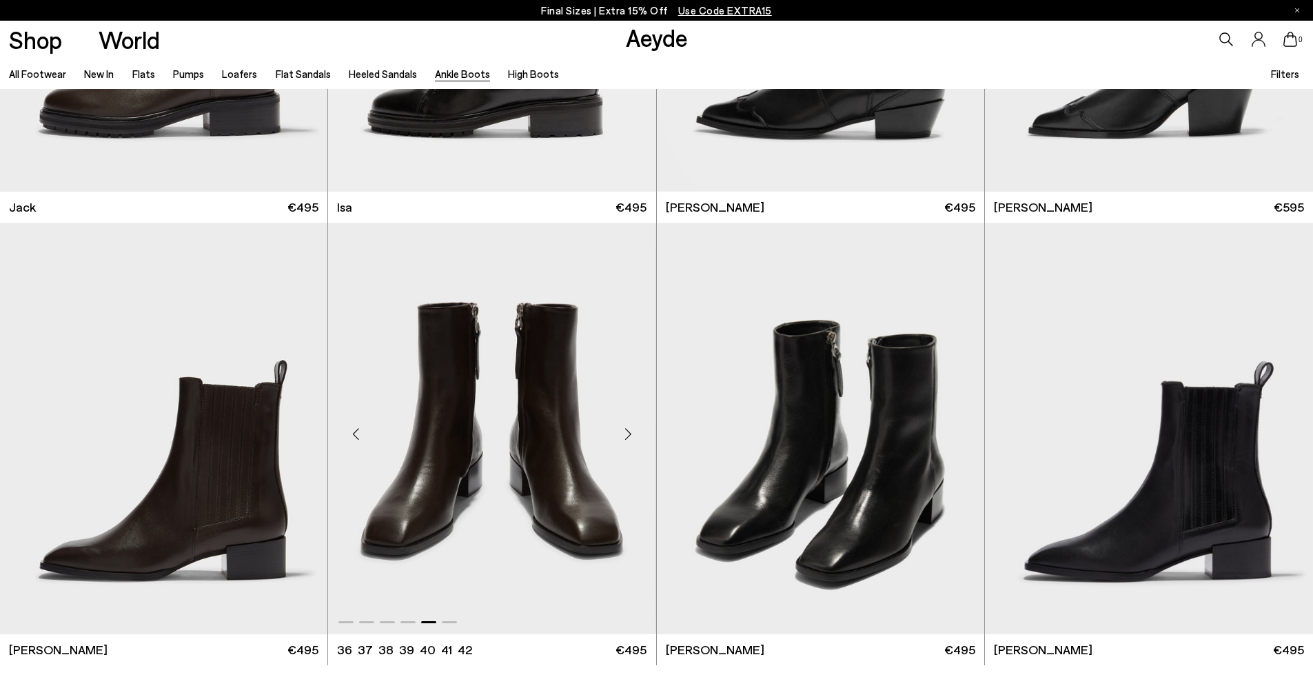
click at [637, 430] on div "Next slide" at bounding box center [628, 433] width 41 height 41
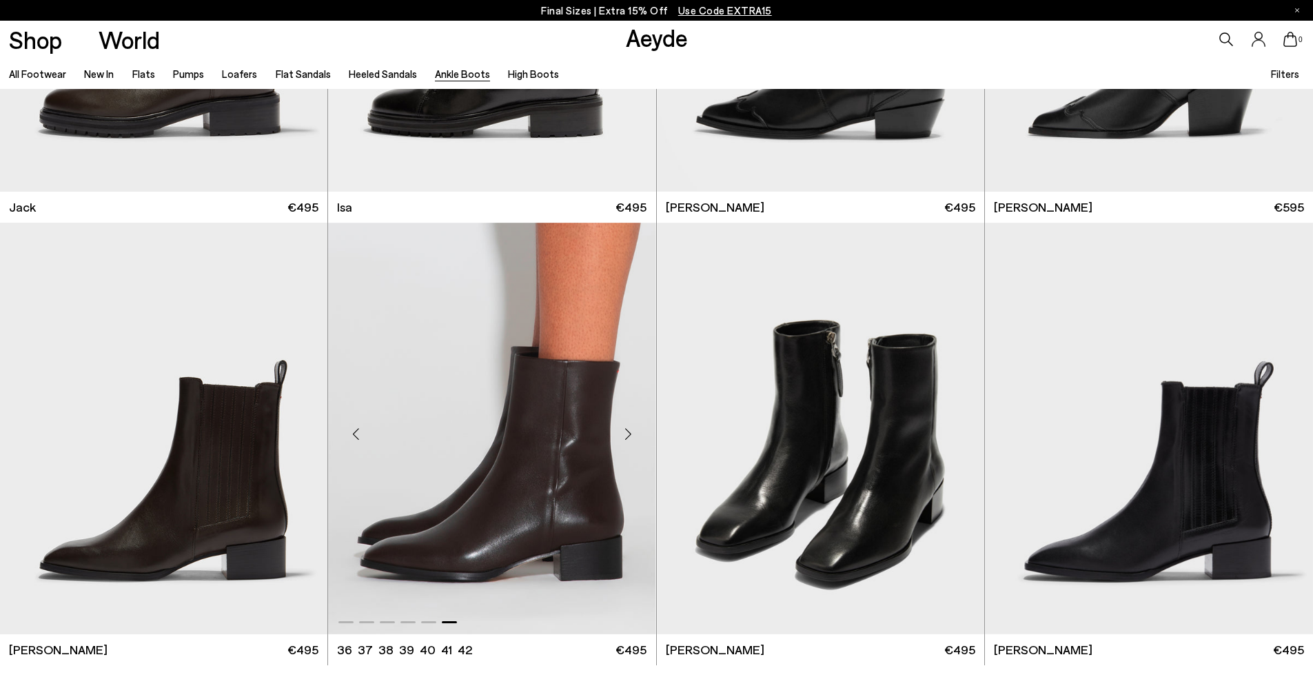
click at [591, 402] on img "6 / 6" at bounding box center [491, 428] width 327 height 411
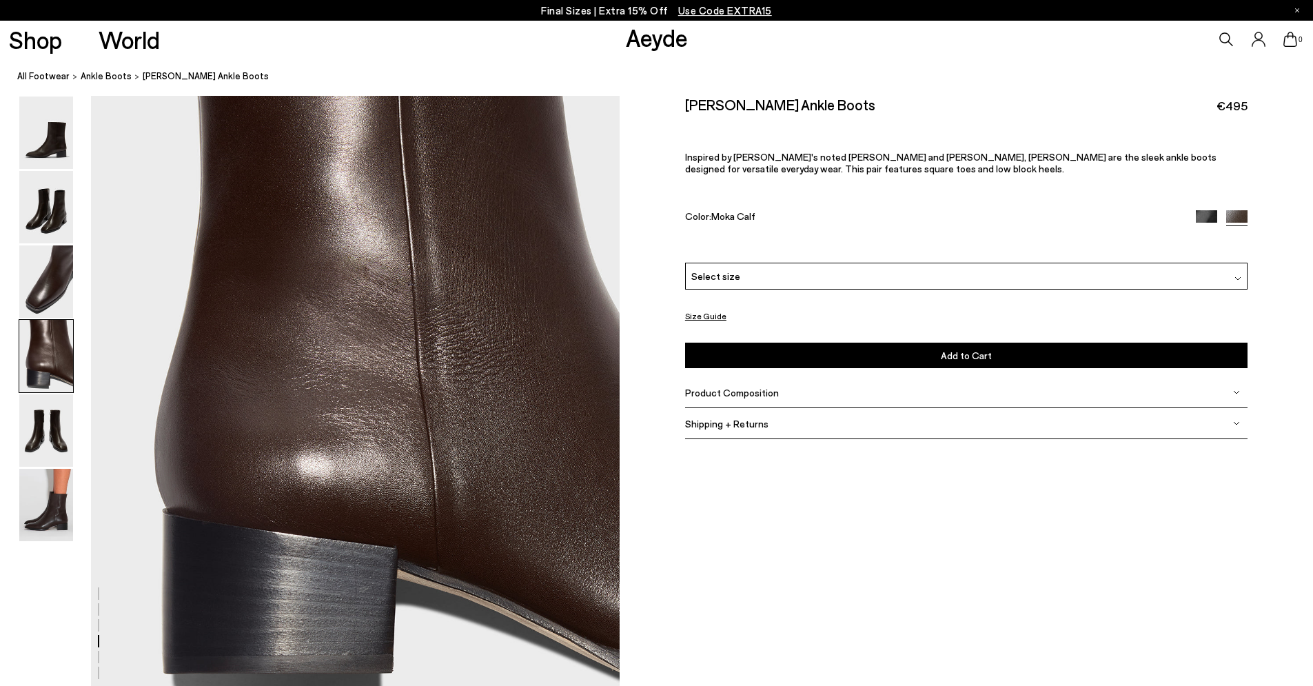
scroll to position [2226, 0]
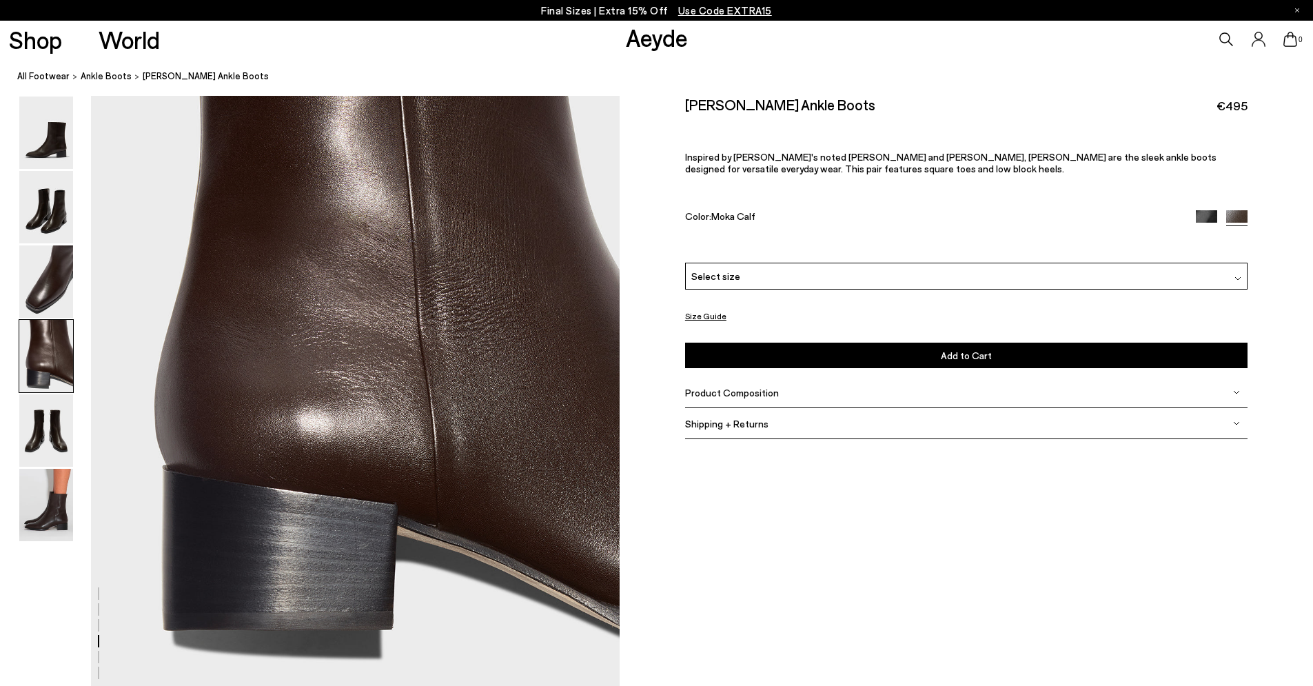
click at [48, 511] on img at bounding box center [46, 505] width 54 height 72
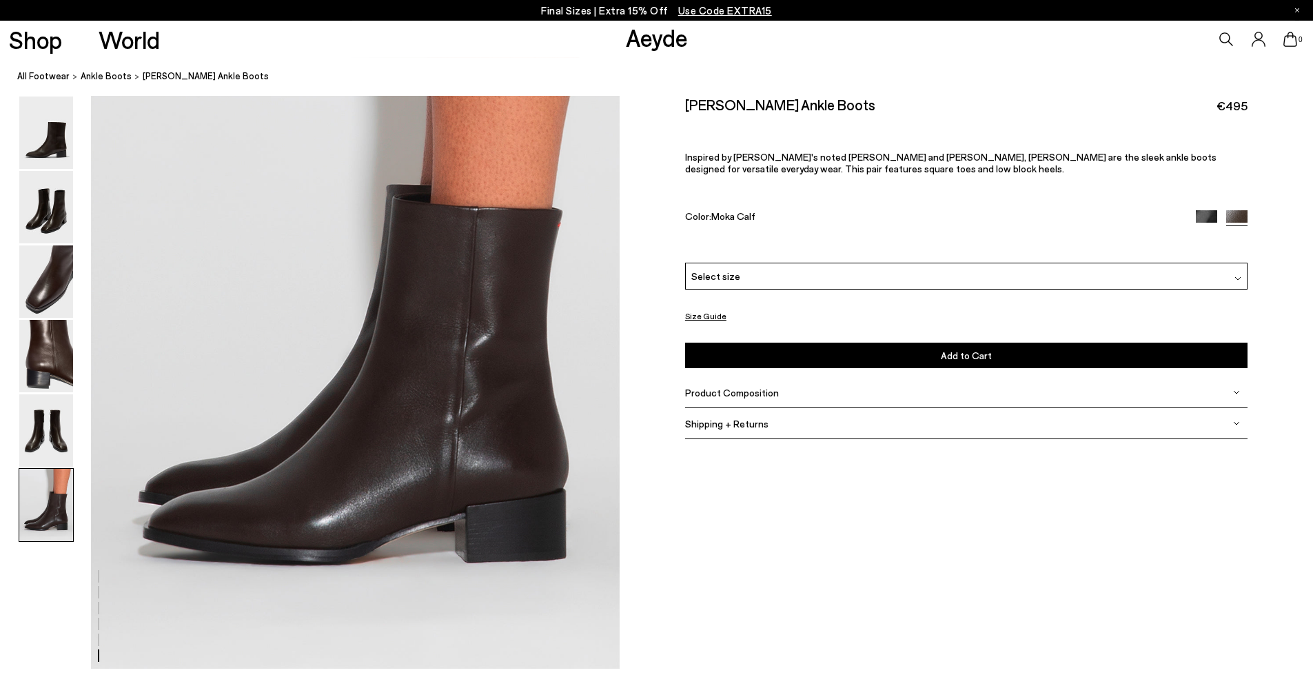
scroll to position [3666, 0]
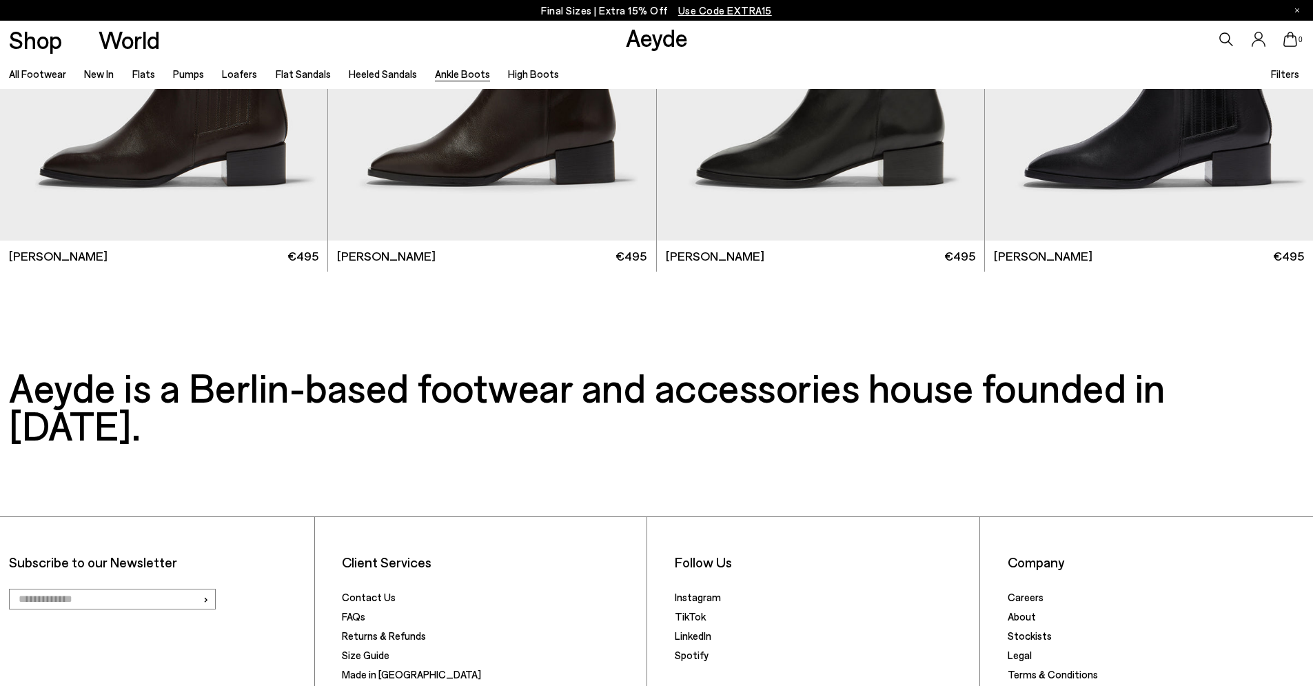
scroll to position [3791, 0]
